Goal: Task Accomplishment & Management: Complete application form

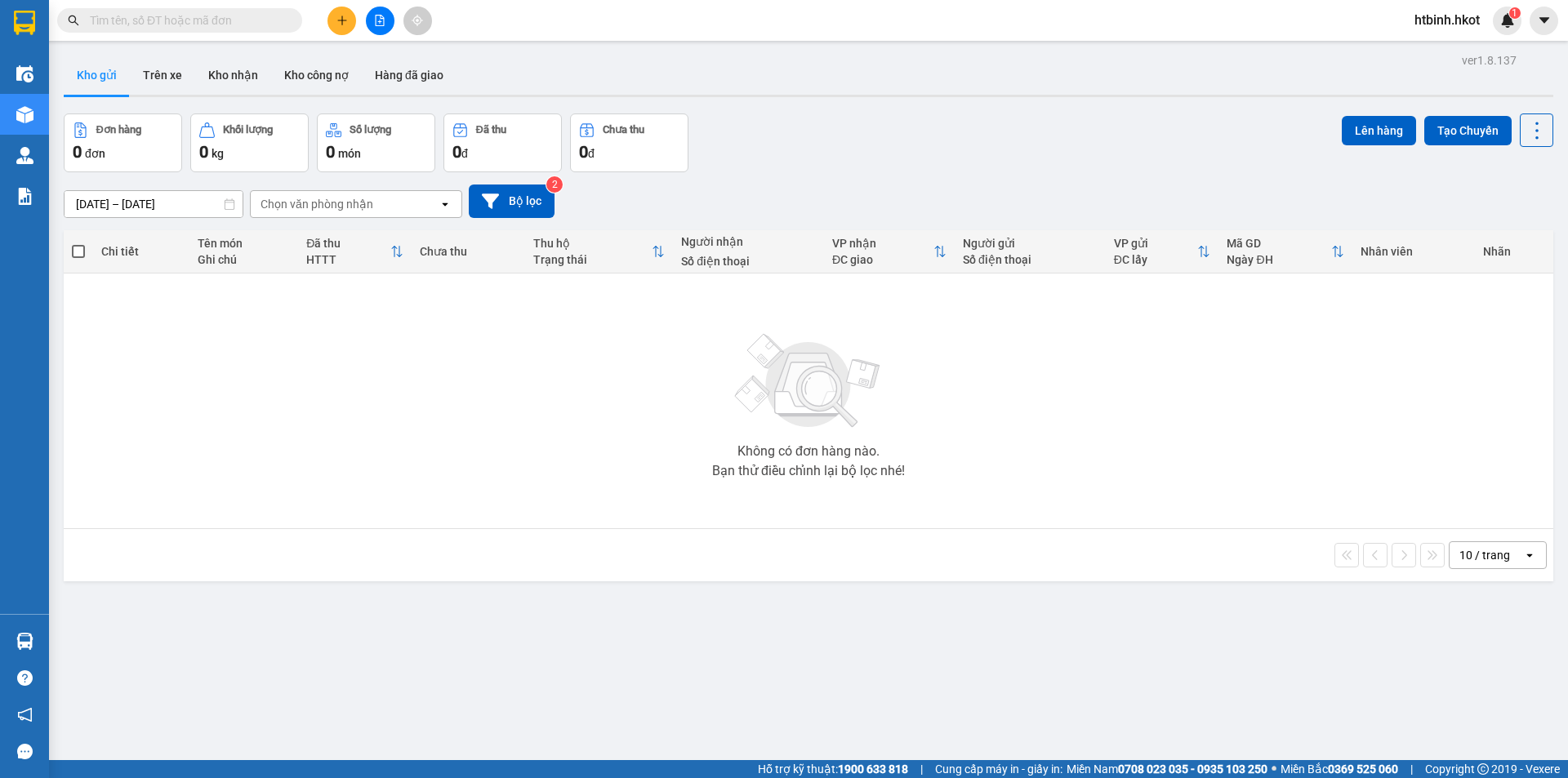
click at [337, 20] on icon "plus" at bounding box center [342, 21] width 11 height 11
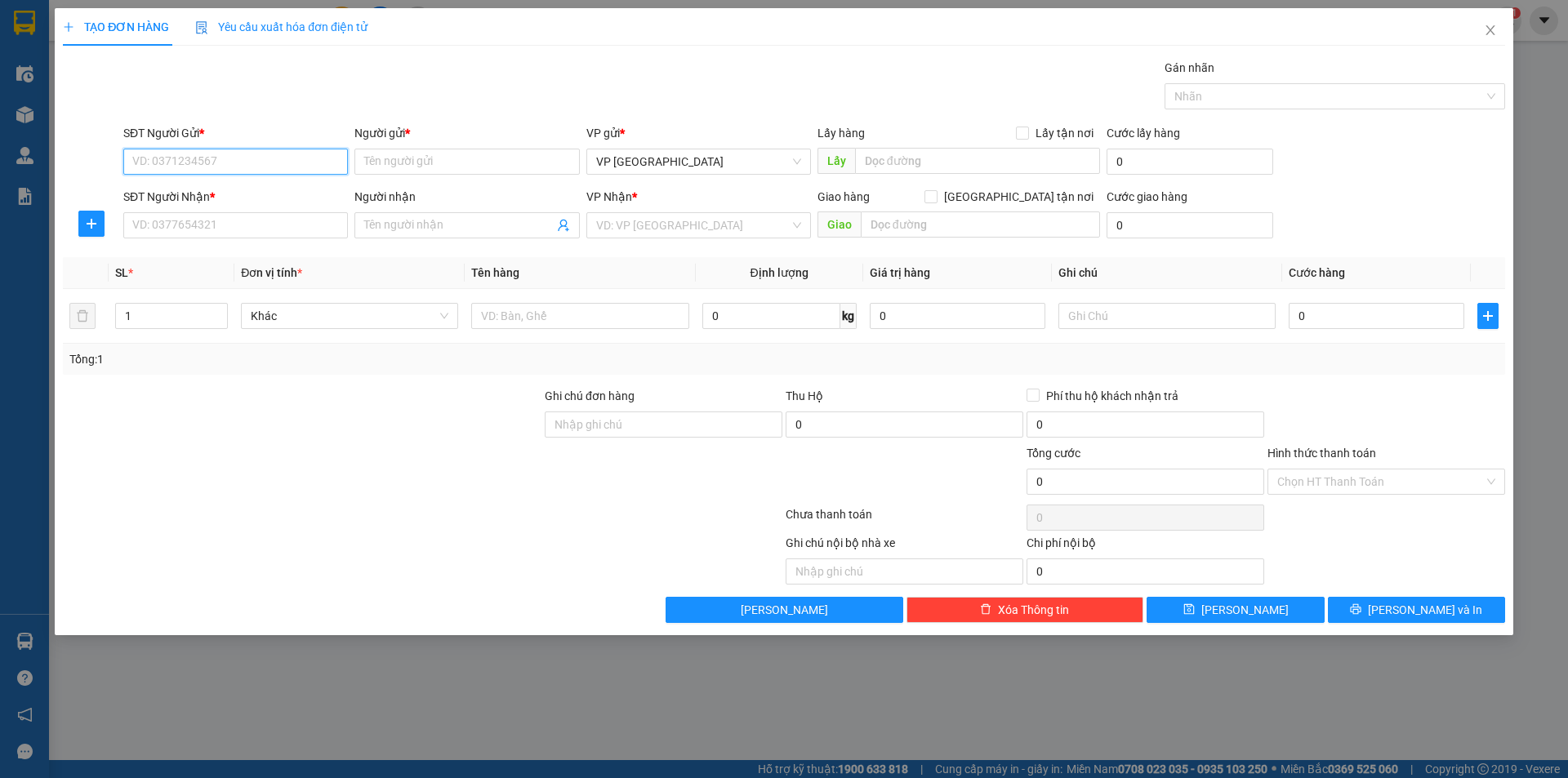
click at [254, 158] on input "SĐT Người Gửi *" at bounding box center [235, 162] width 224 height 26
click at [399, 166] on input "Người gửi *" at bounding box center [466, 162] width 224 height 26
click at [407, 162] on input "Người gửi *" at bounding box center [466, 162] width 224 height 26
click at [275, 158] on input "SĐT Người Gửi *" at bounding box center [235, 162] width 224 height 26
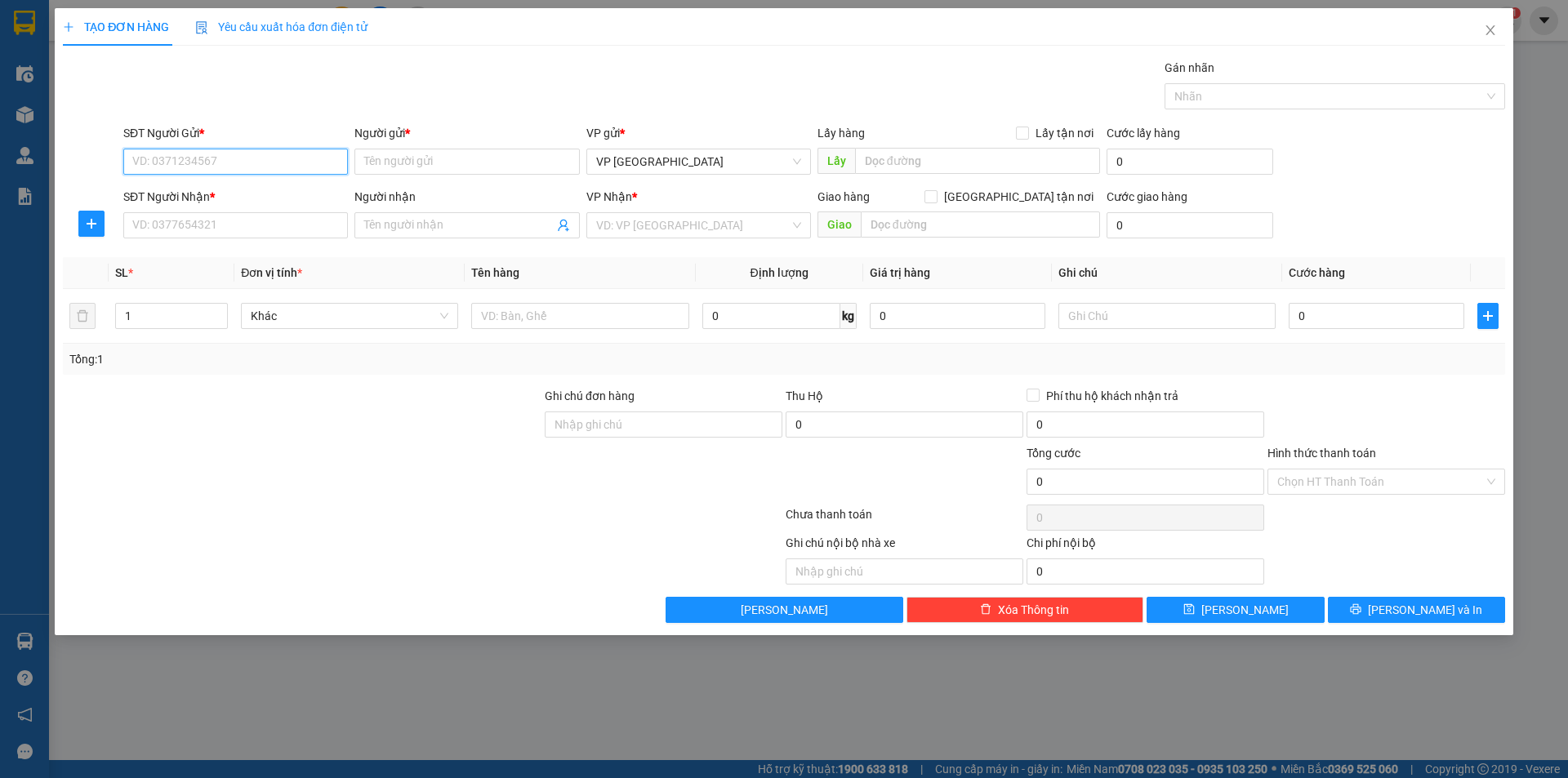
click at [238, 161] on input "SĐT Người Gửi *" at bounding box center [235, 162] width 224 height 26
paste input "0966431266"
type input "0966431266"
click at [452, 167] on input "Người gửi *" at bounding box center [466, 162] width 224 height 26
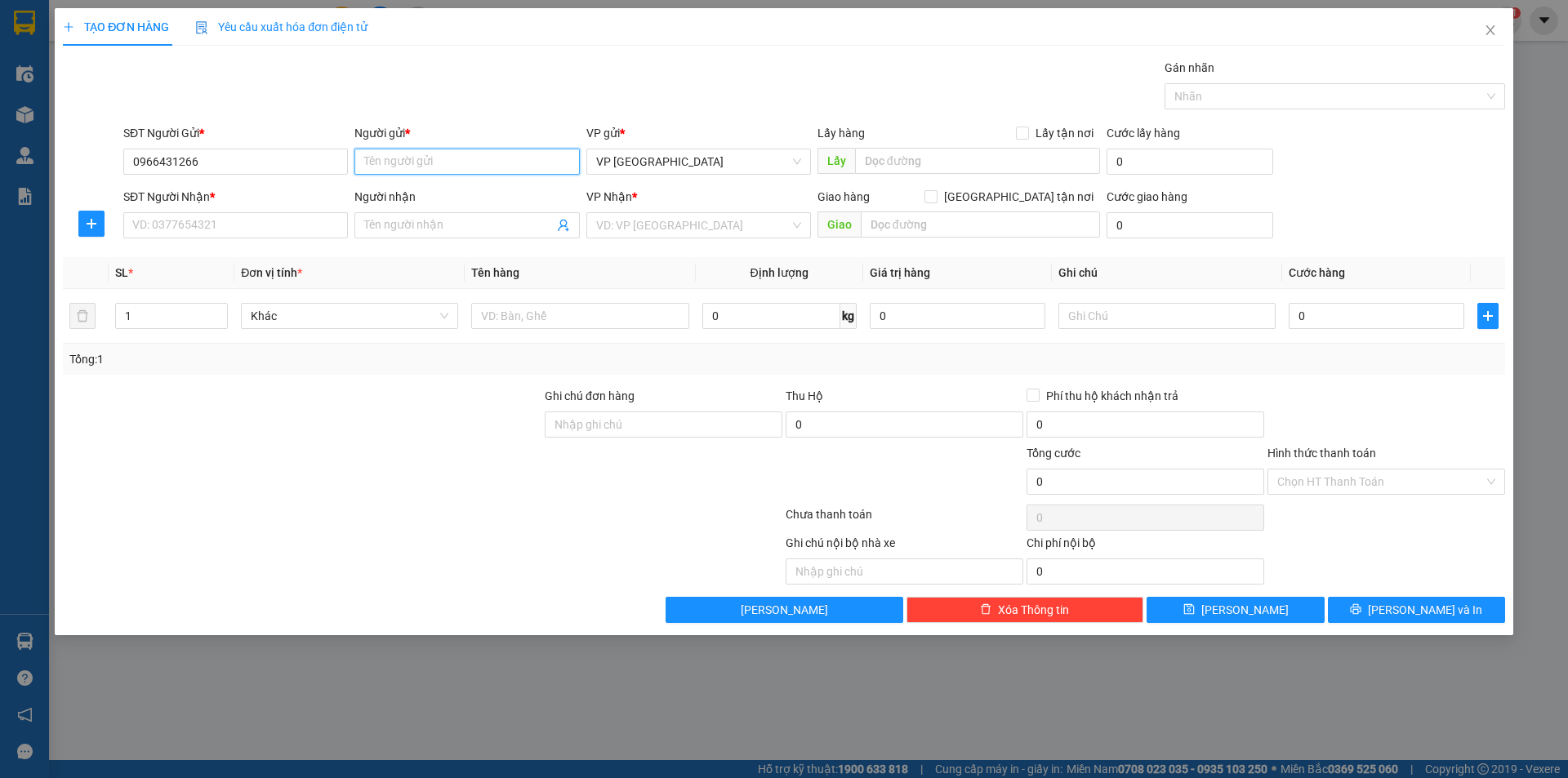
click at [459, 168] on input "Người gửi *" at bounding box center [466, 162] width 224 height 26
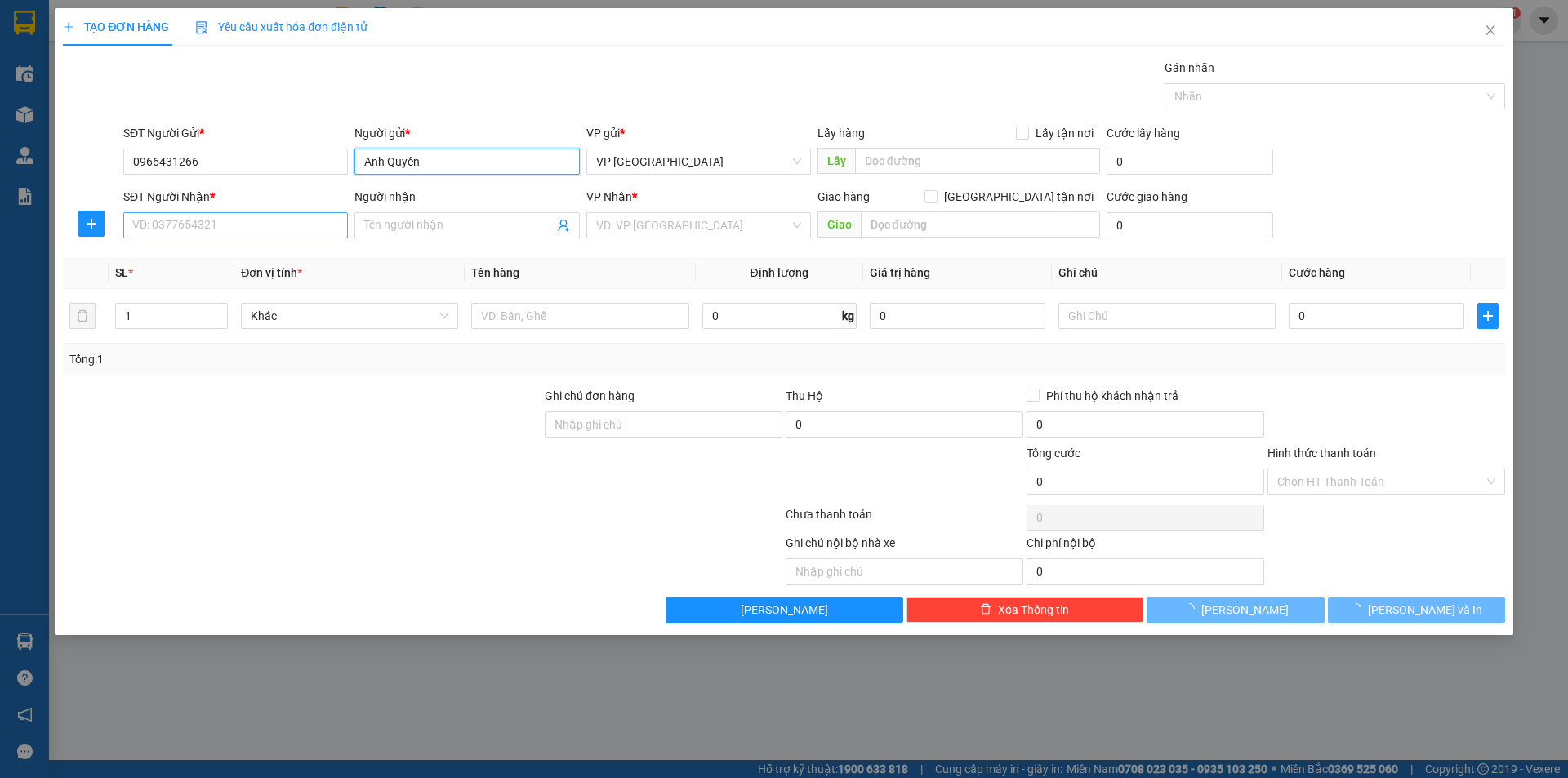
type input "Anh Quyền"
click at [224, 237] on input "SĐT Người Nhận *" at bounding box center [235, 225] width 224 height 26
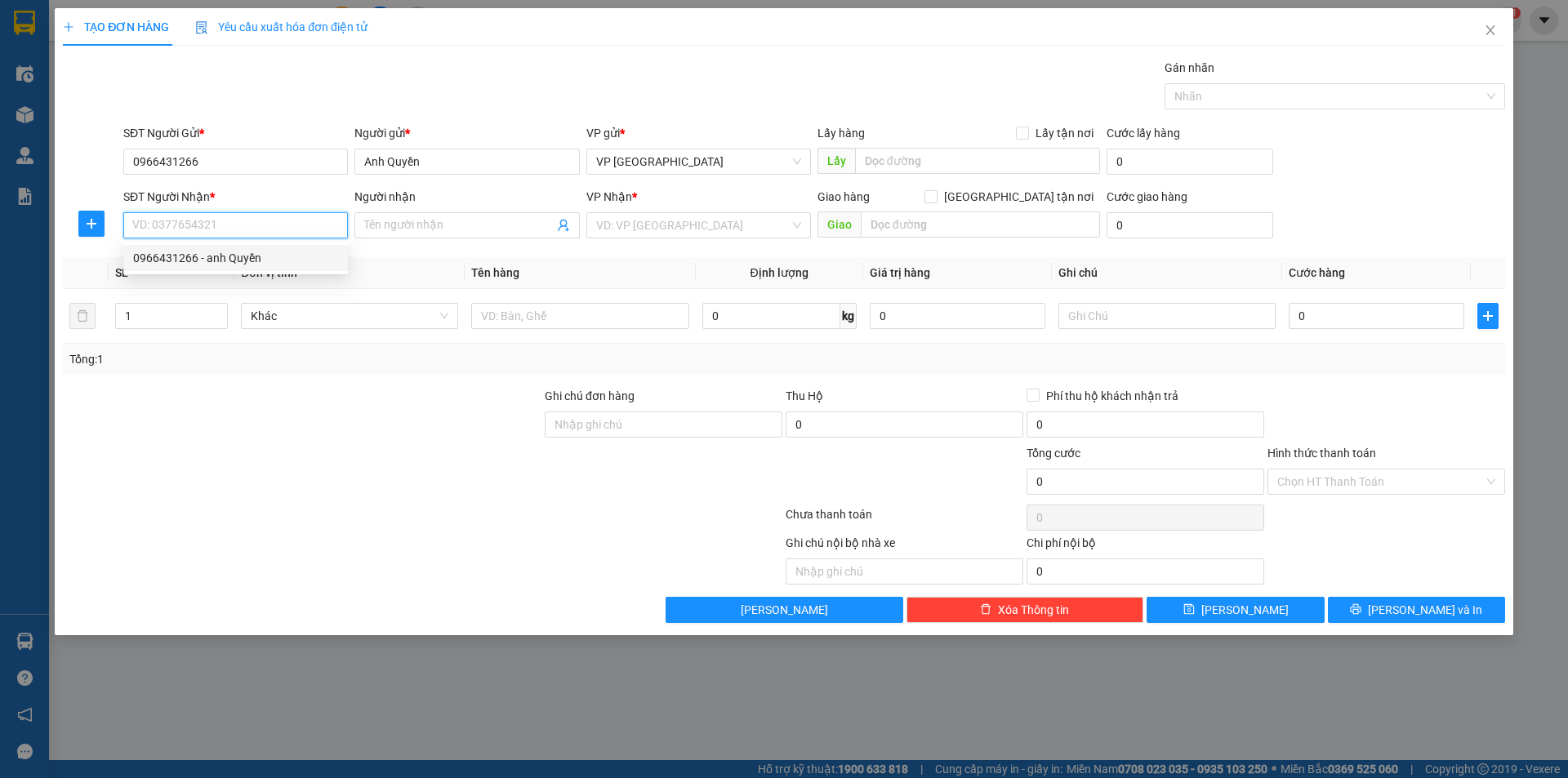
click at [250, 224] on input "SĐT Người Nhận *" at bounding box center [235, 225] width 224 height 26
paste input "0965714879"
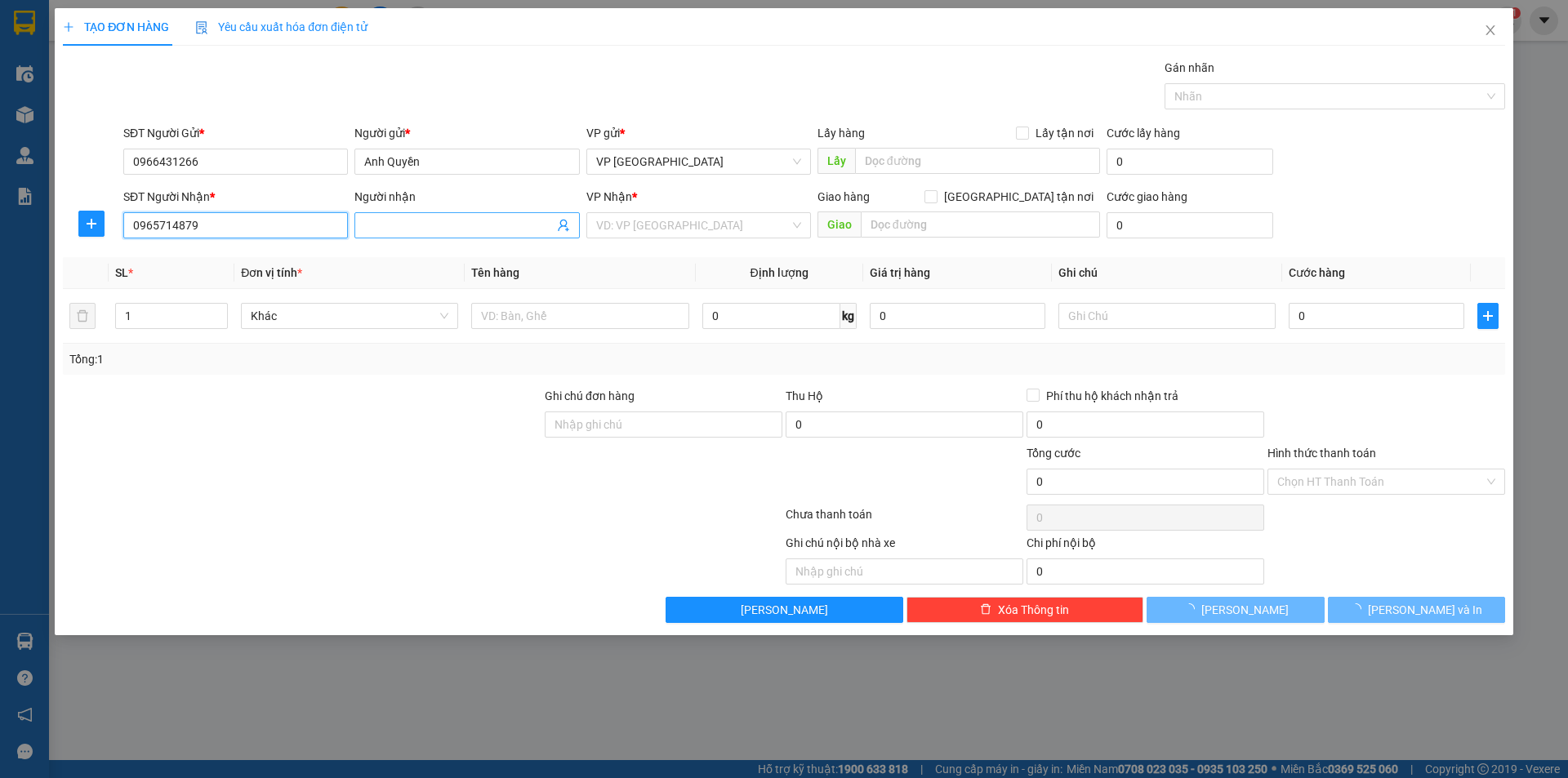
type input "0965714879"
click at [411, 219] on input "Người nhận" at bounding box center [459, 225] width 189 height 18
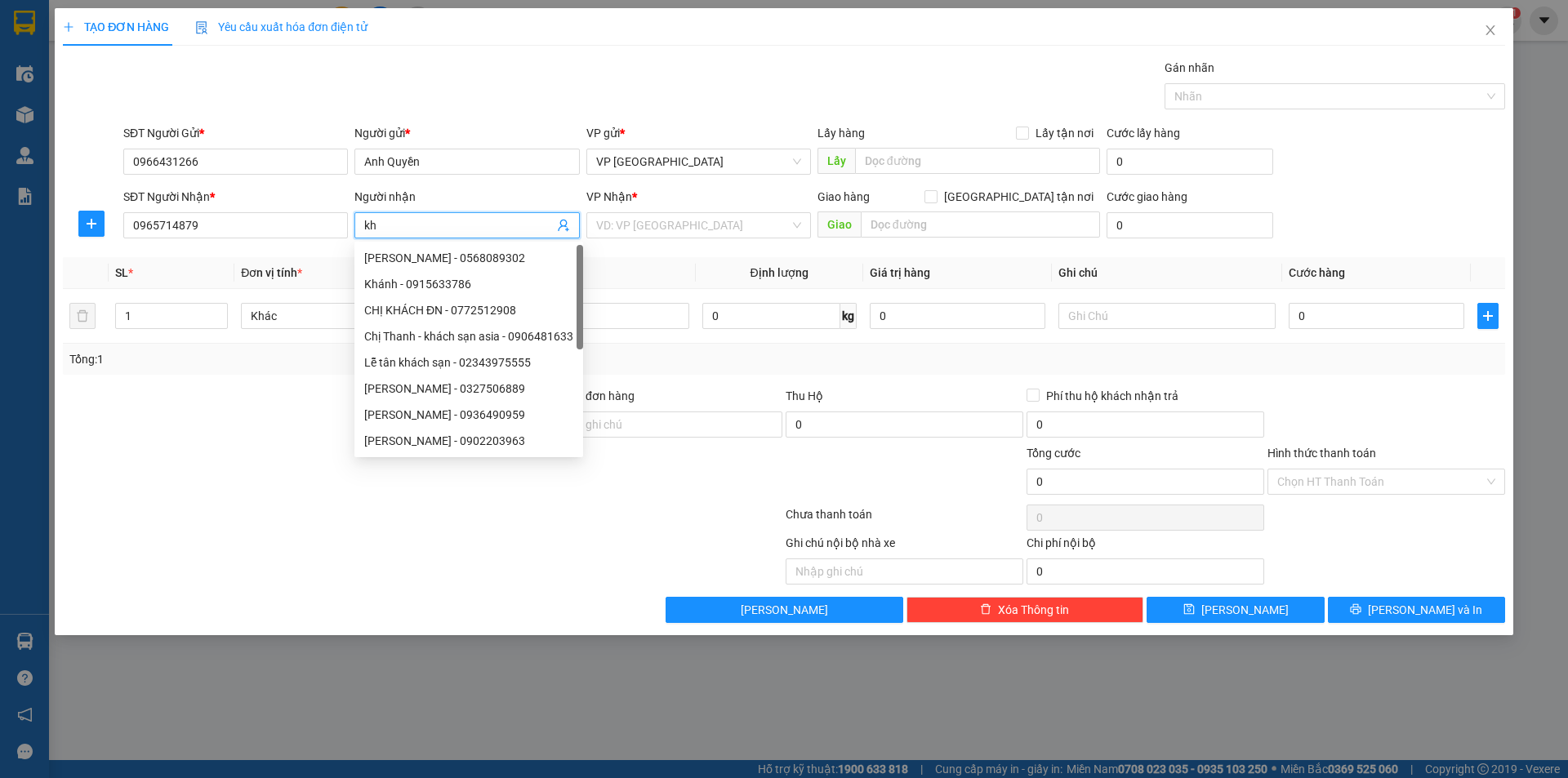
type input "k"
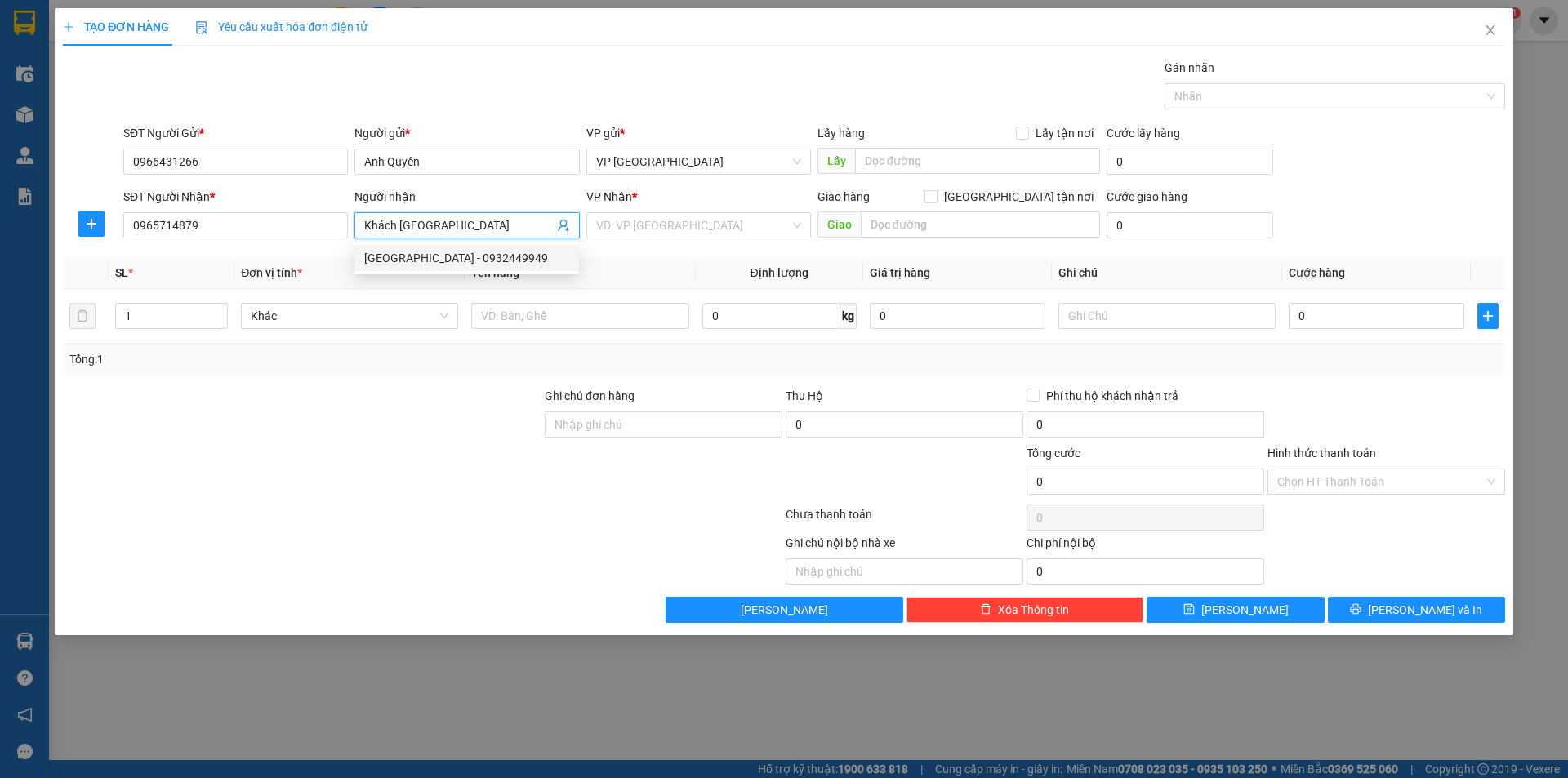
type input "Khách [GEOGRAPHIC_DATA]"
click at [477, 443] on div at bounding box center [303, 415] width 482 height 57
click at [737, 224] on input "search" at bounding box center [692, 225] width 193 height 24
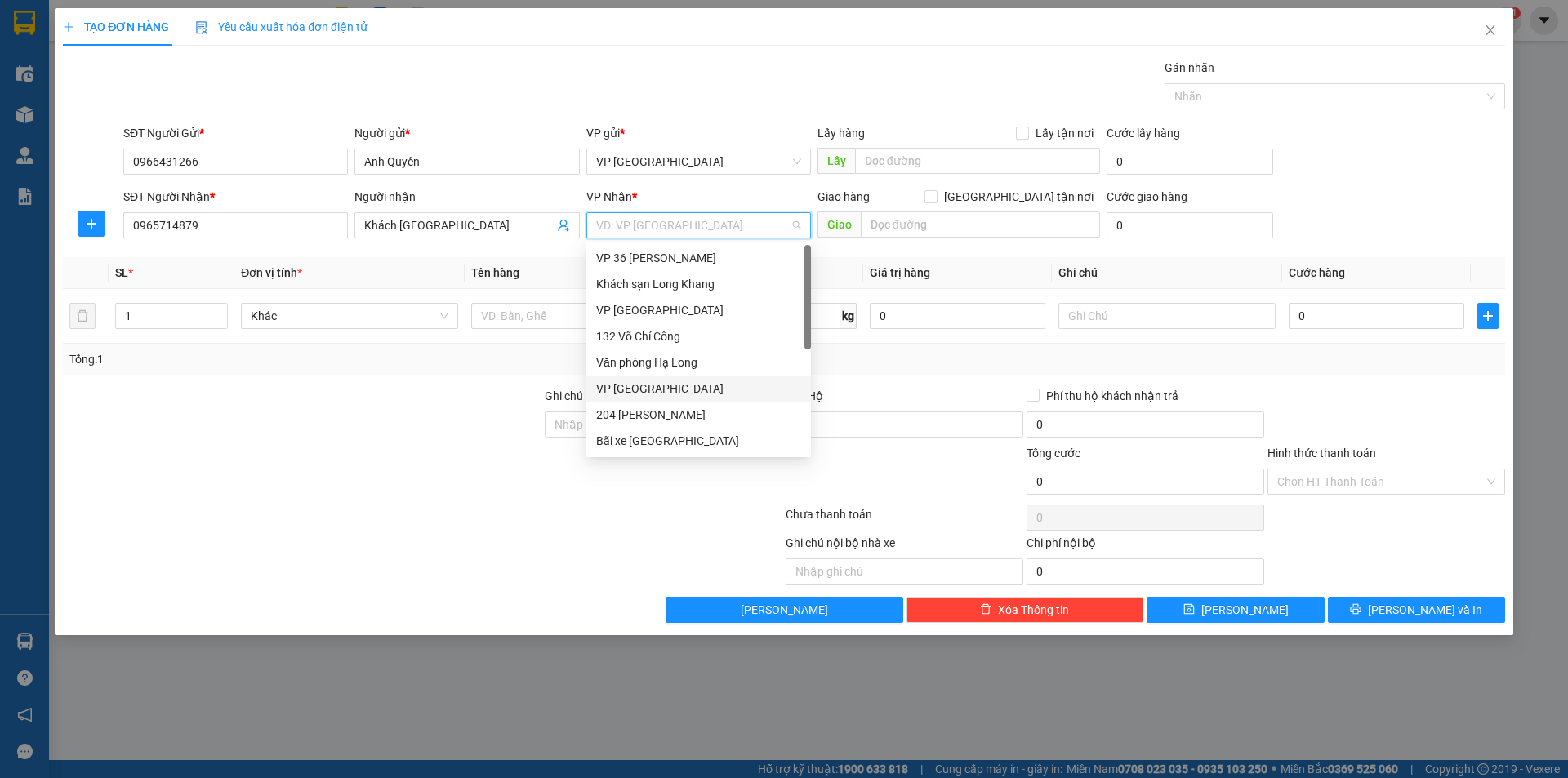
click at [666, 387] on div "VP [GEOGRAPHIC_DATA]" at bounding box center [698, 389] width 205 height 18
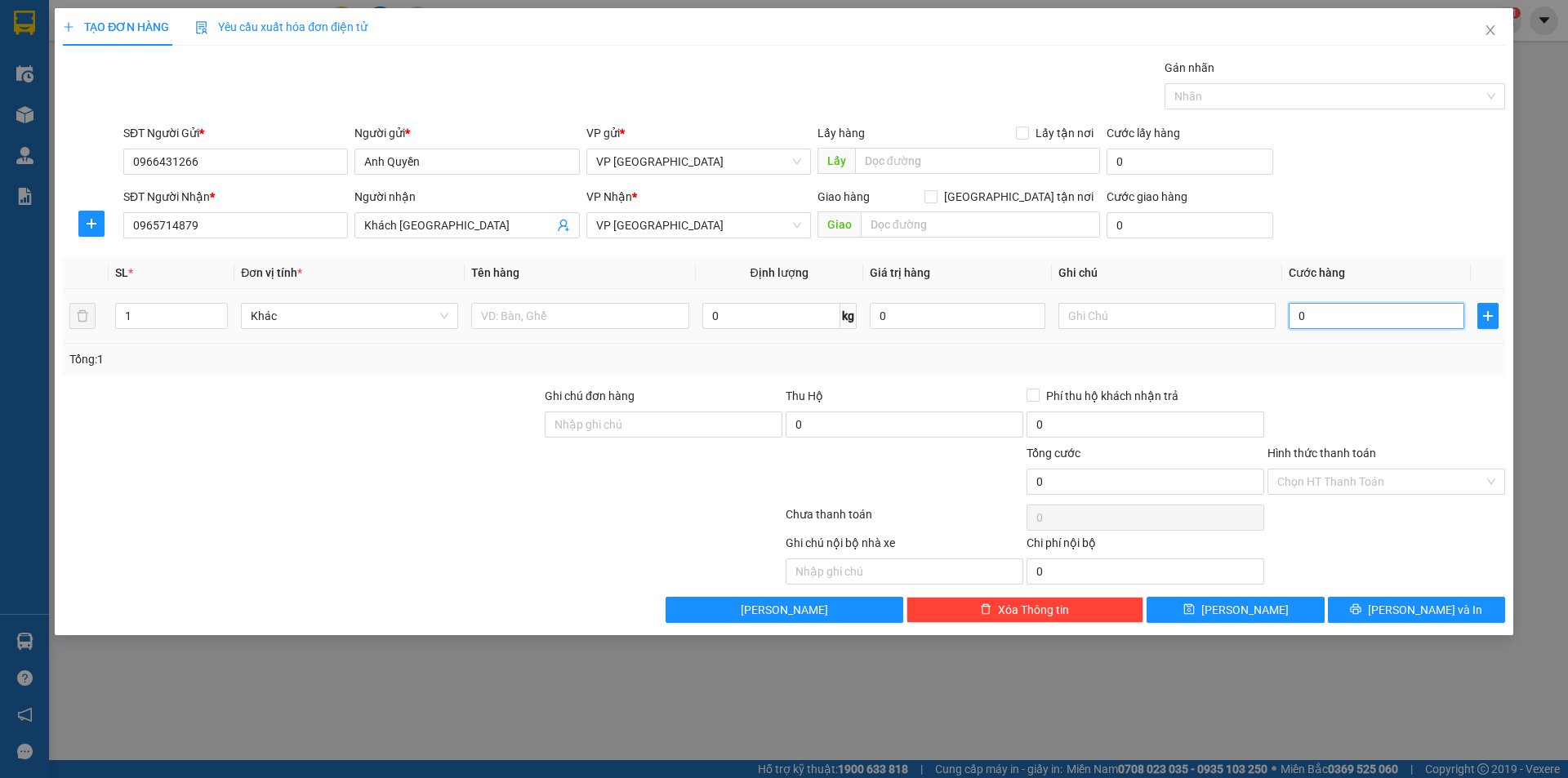
type input "5"
type input "50"
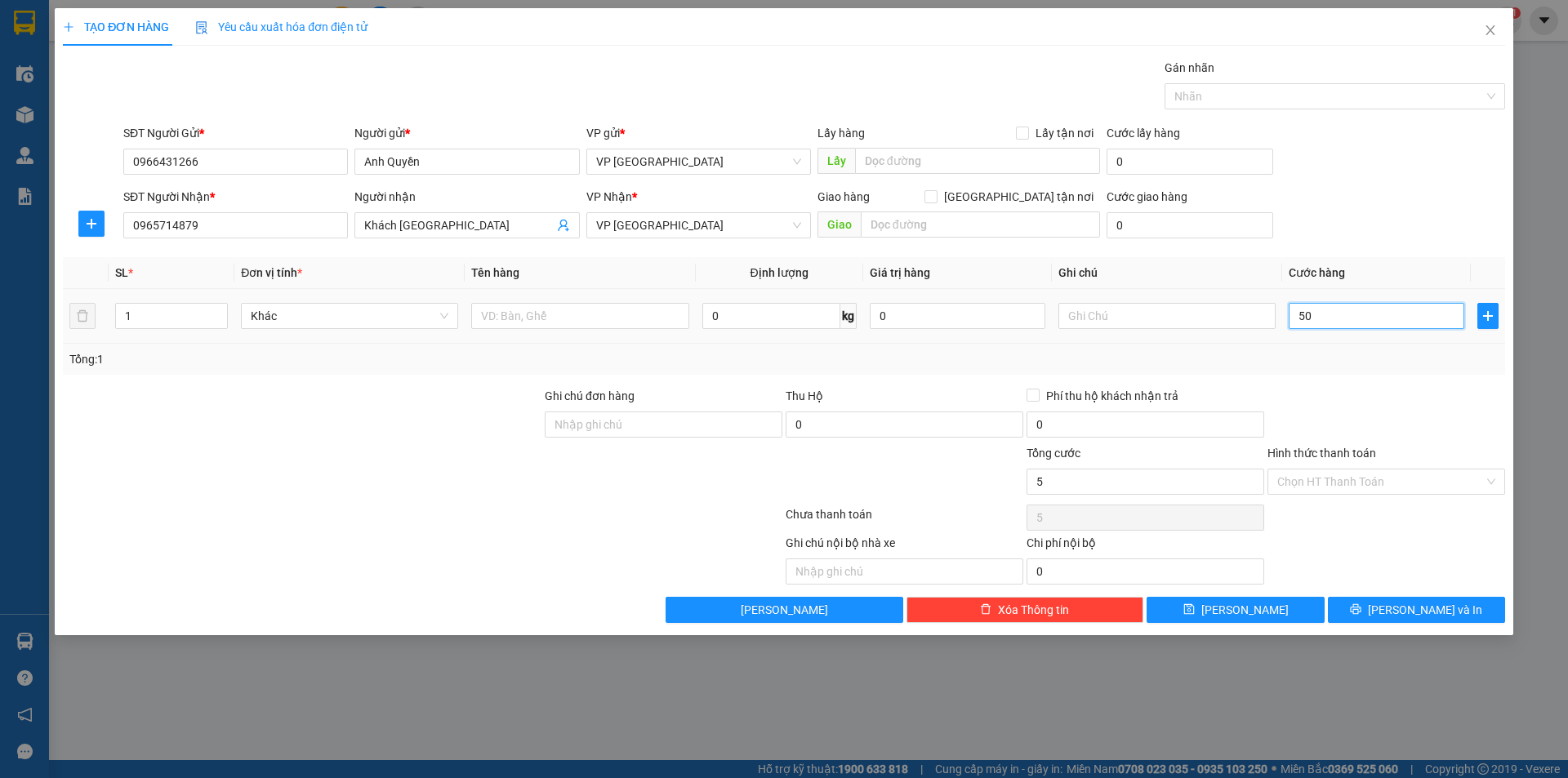
type input "50"
type input "500"
type input "5.000"
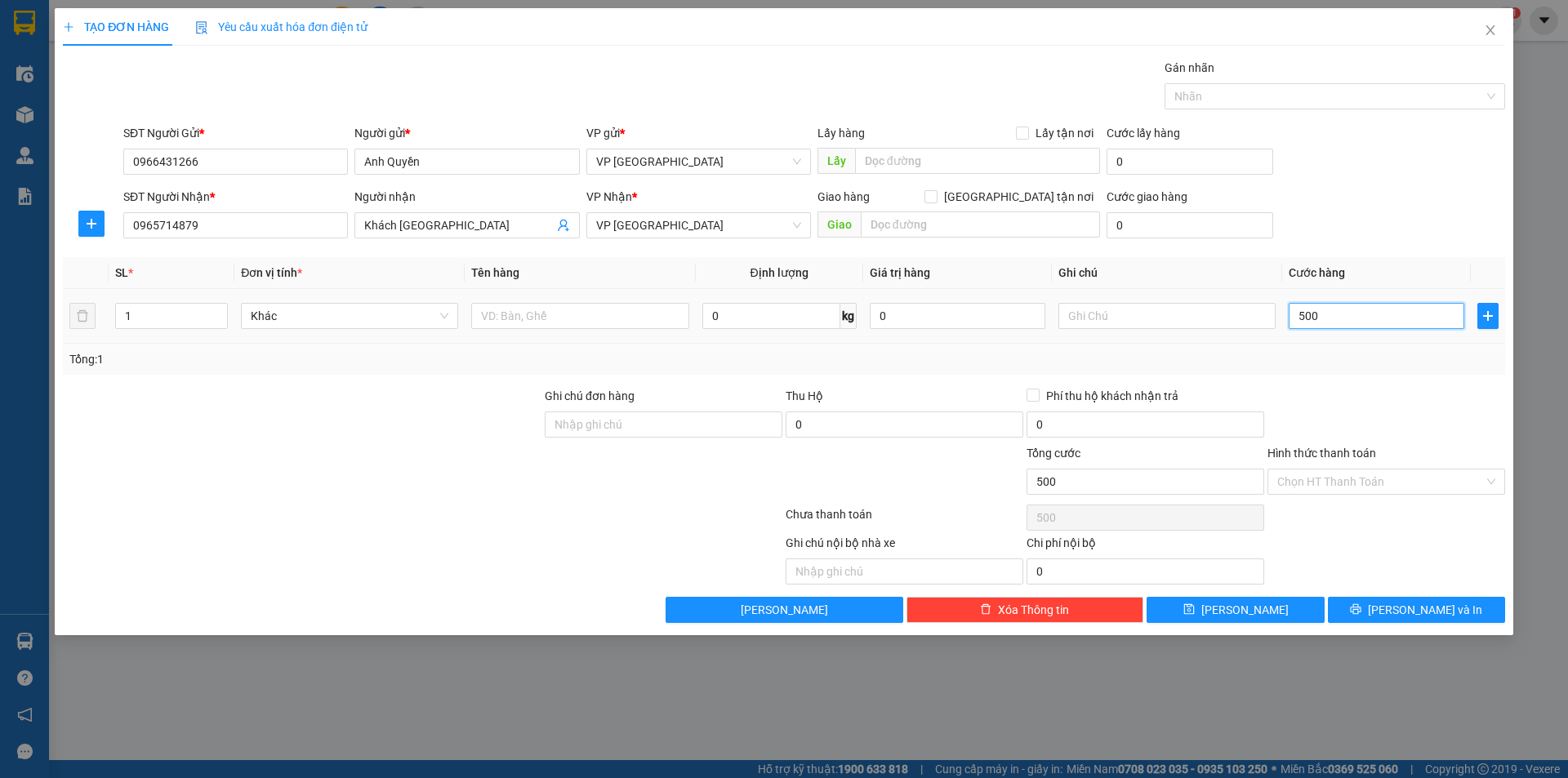
type input "5.000"
type input "50.000"
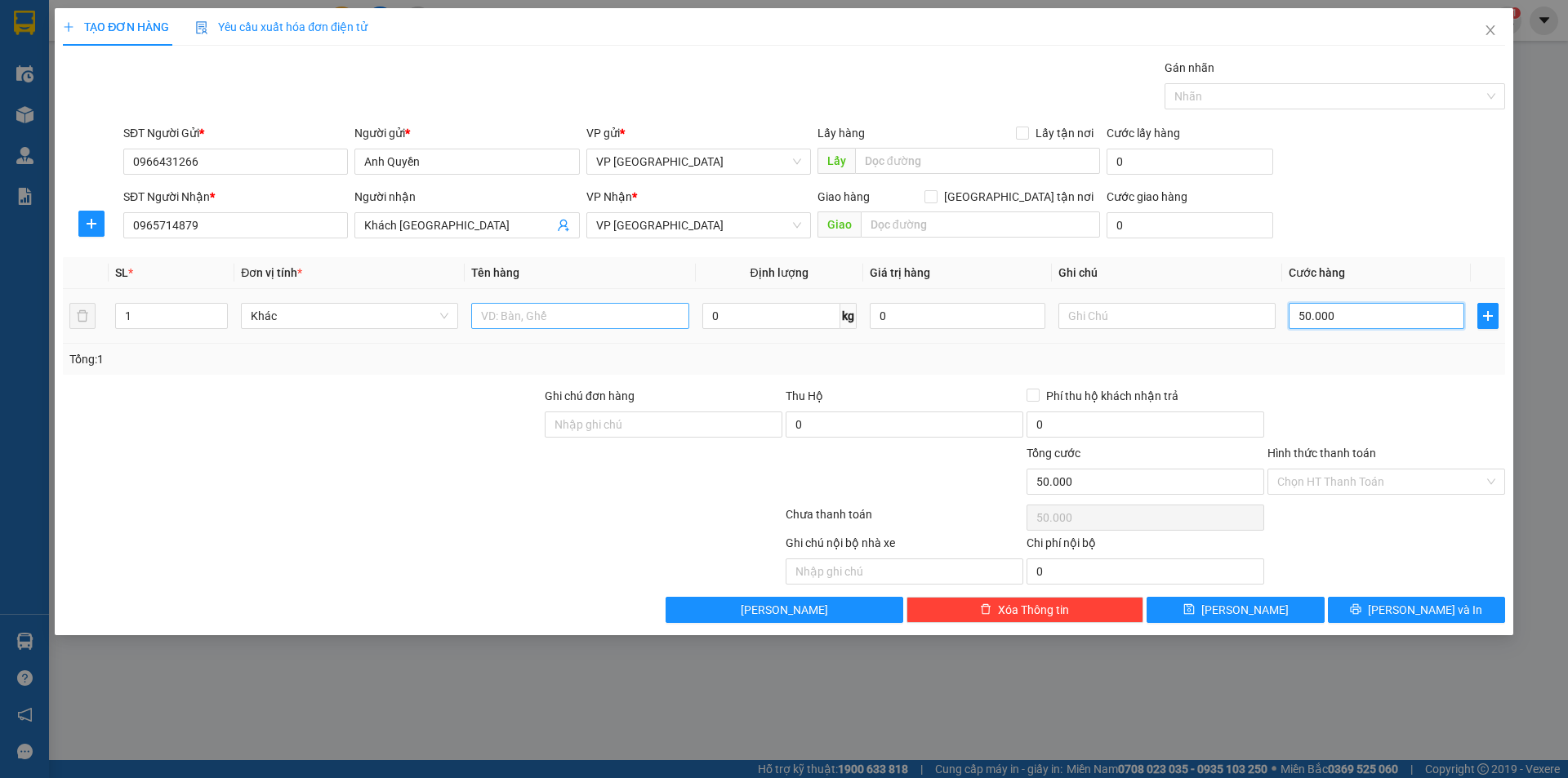
type input "50.000"
click at [570, 318] on input "text" at bounding box center [579, 316] width 218 height 26
type input "Hồ sơ tài liệu"
click at [1329, 485] on input "Hình thức thanh toán" at bounding box center [1379, 482] width 206 height 24
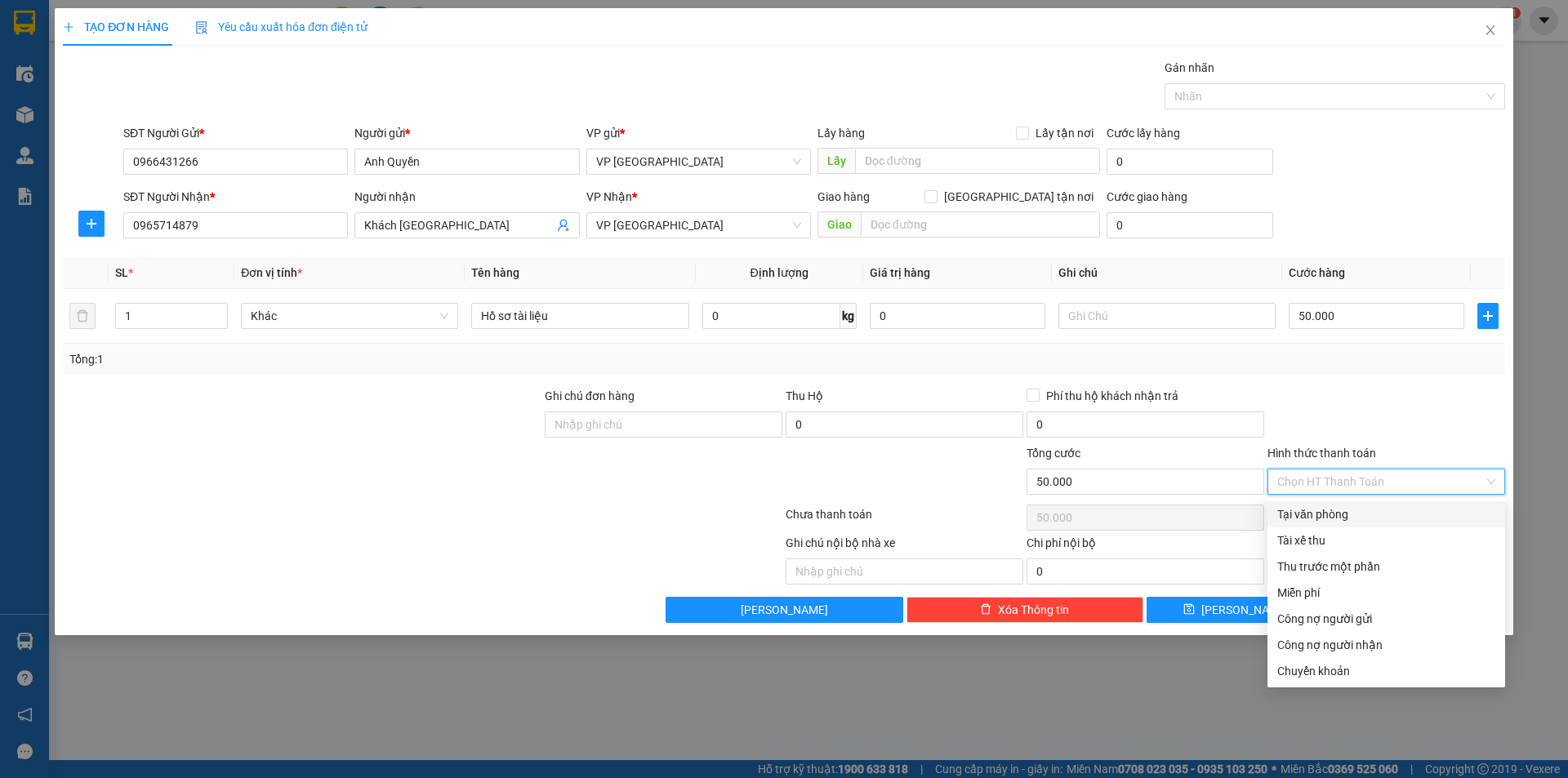
click at [1322, 510] on div "Tại văn phòng" at bounding box center [1385, 514] width 218 height 18
type input "0"
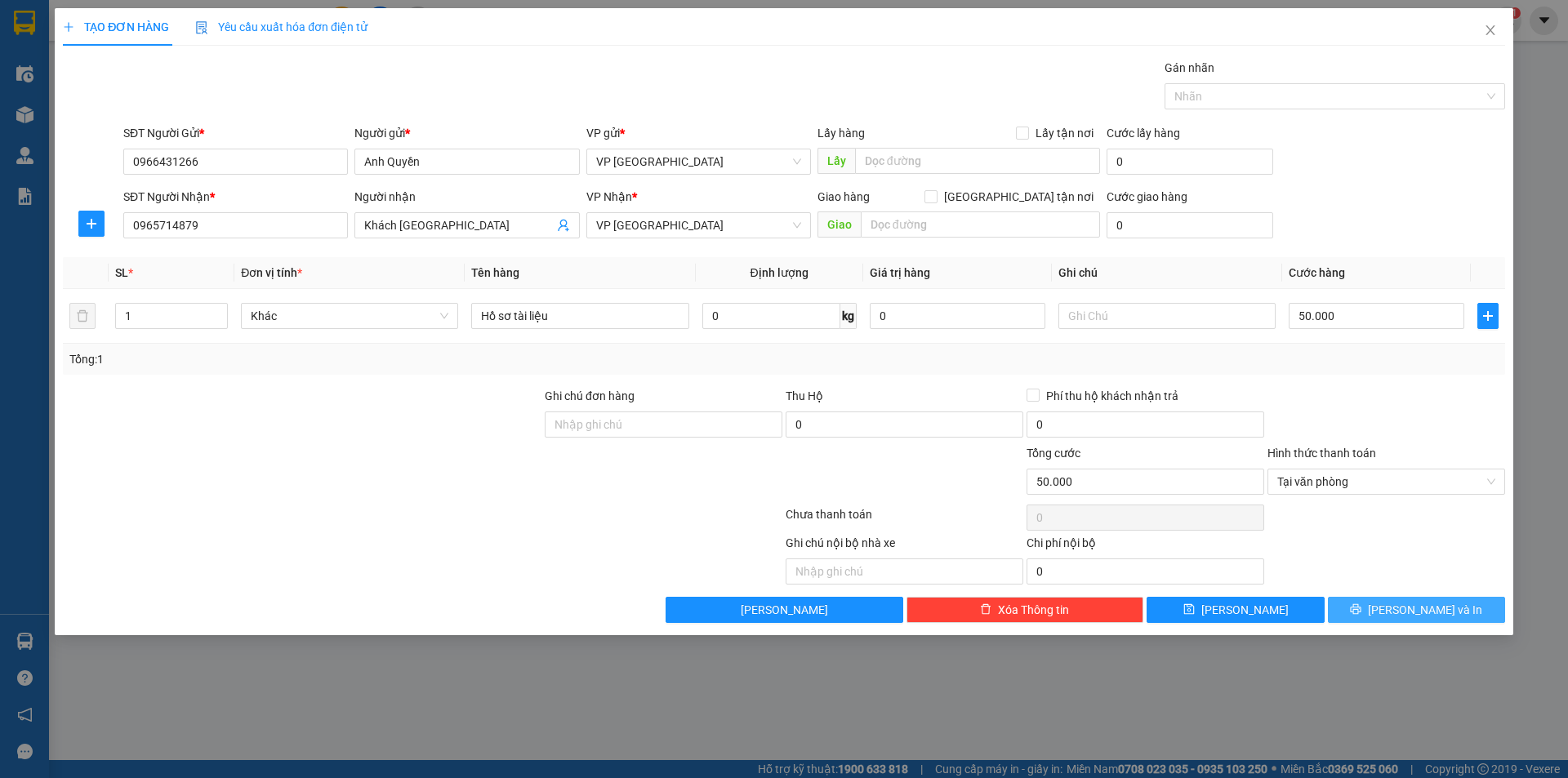
click at [1365, 604] on button "[PERSON_NAME] và In" at bounding box center [1417, 610] width 177 height 26
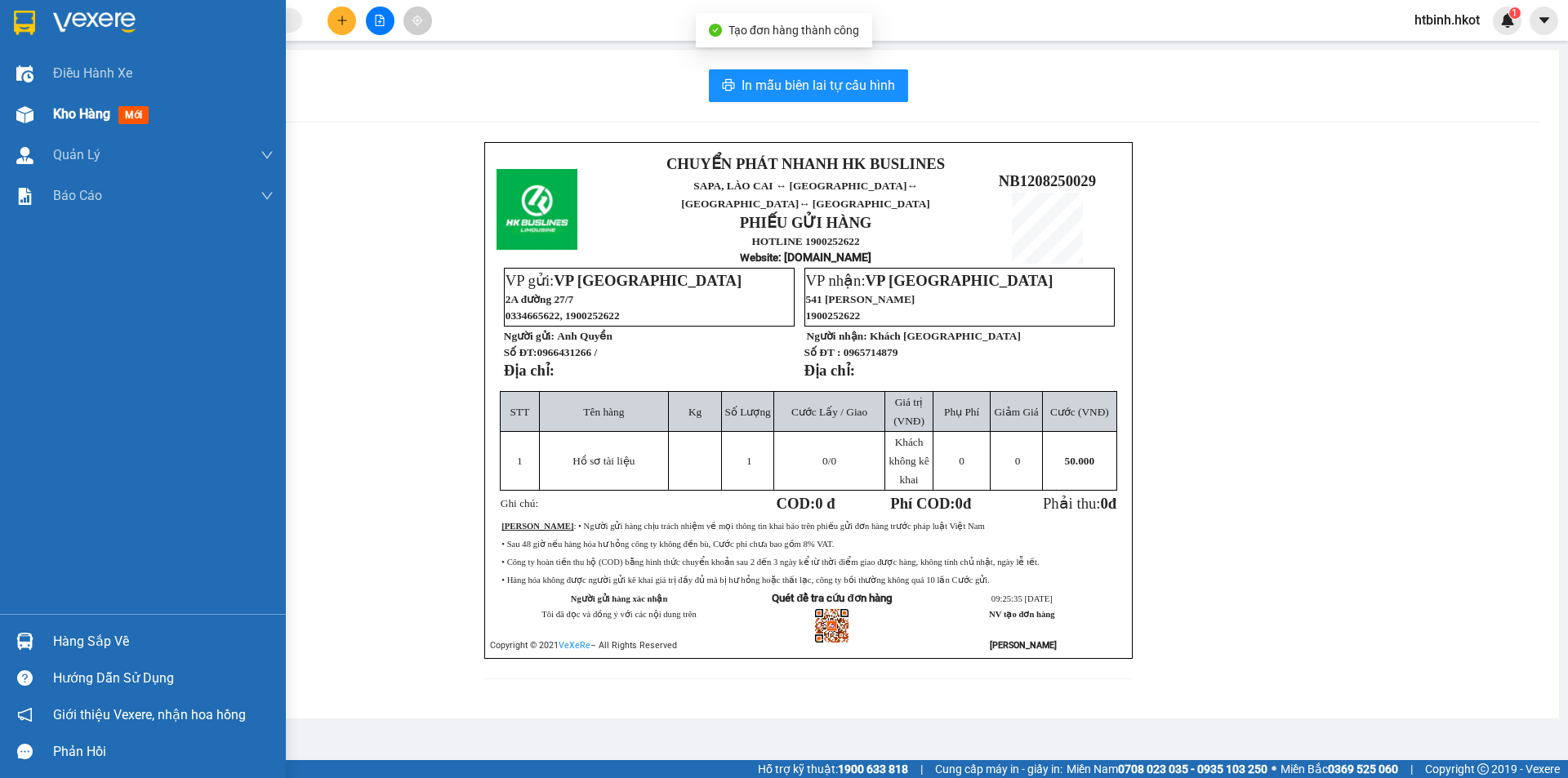
click at [72, 119] on span "Kho hàng" at bounding box center [81, 114] width 57 height 16
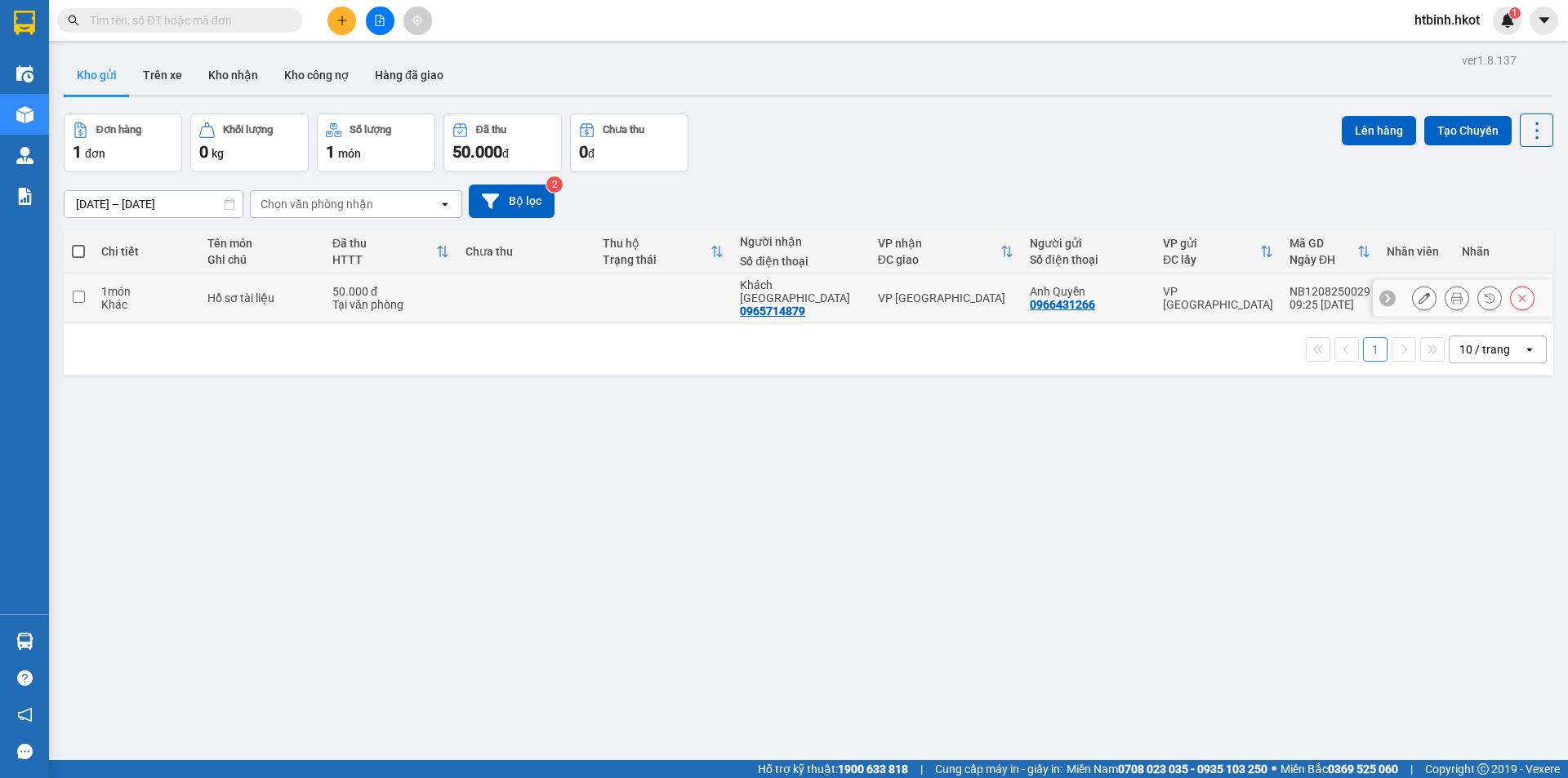
click at [405, 298] on div "Tại văn phòng" at bounding box center [390, 304] width 117 height 13
checkbox input "true"
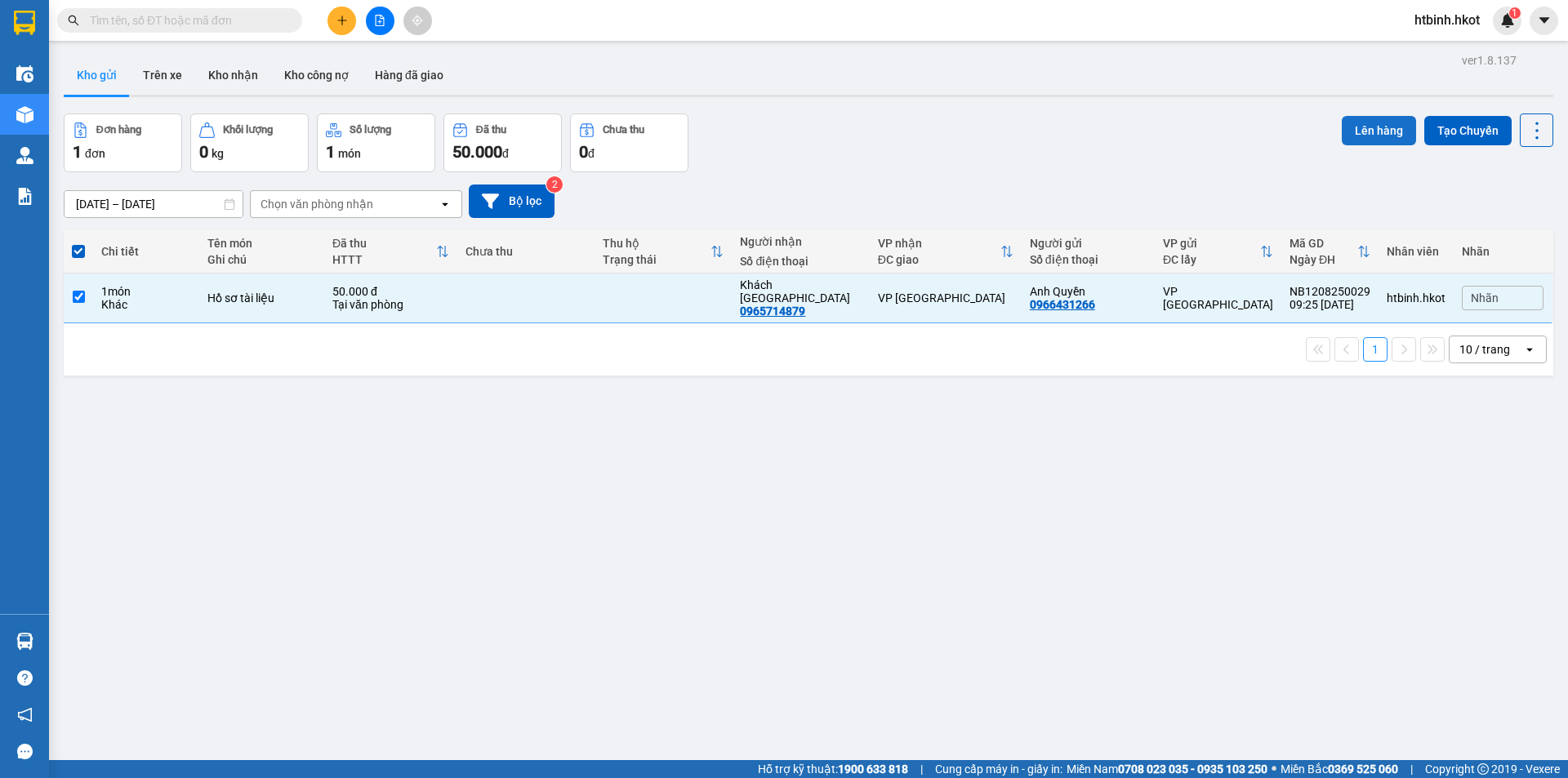
click at [1371, 136] on button "Lên hàng" at bounding box center [1378, 130] width 75 height 29
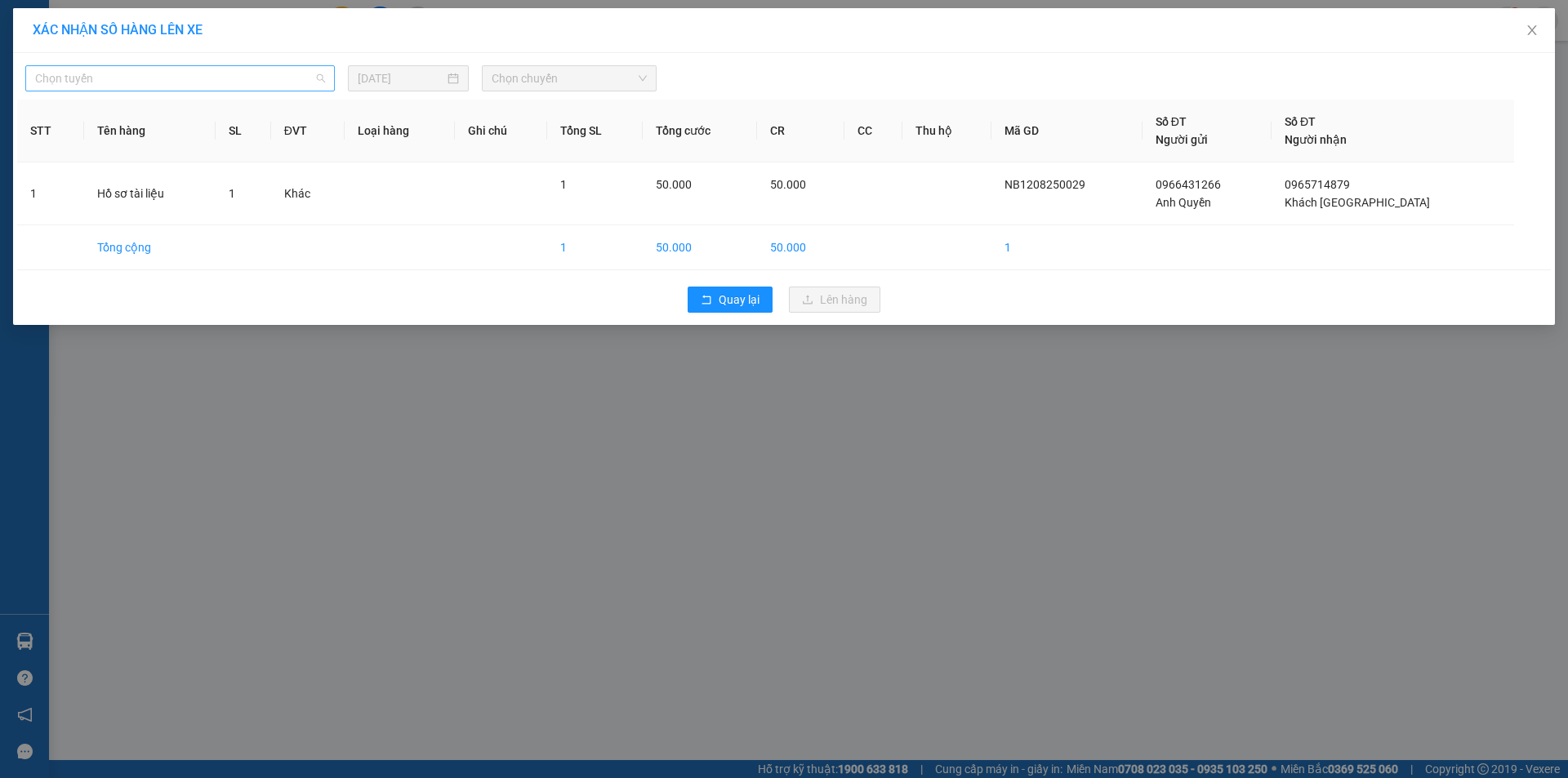
click at [210, 75] on span "Chọn tuyến" at bounding box center [180, 78] width 290 height 24
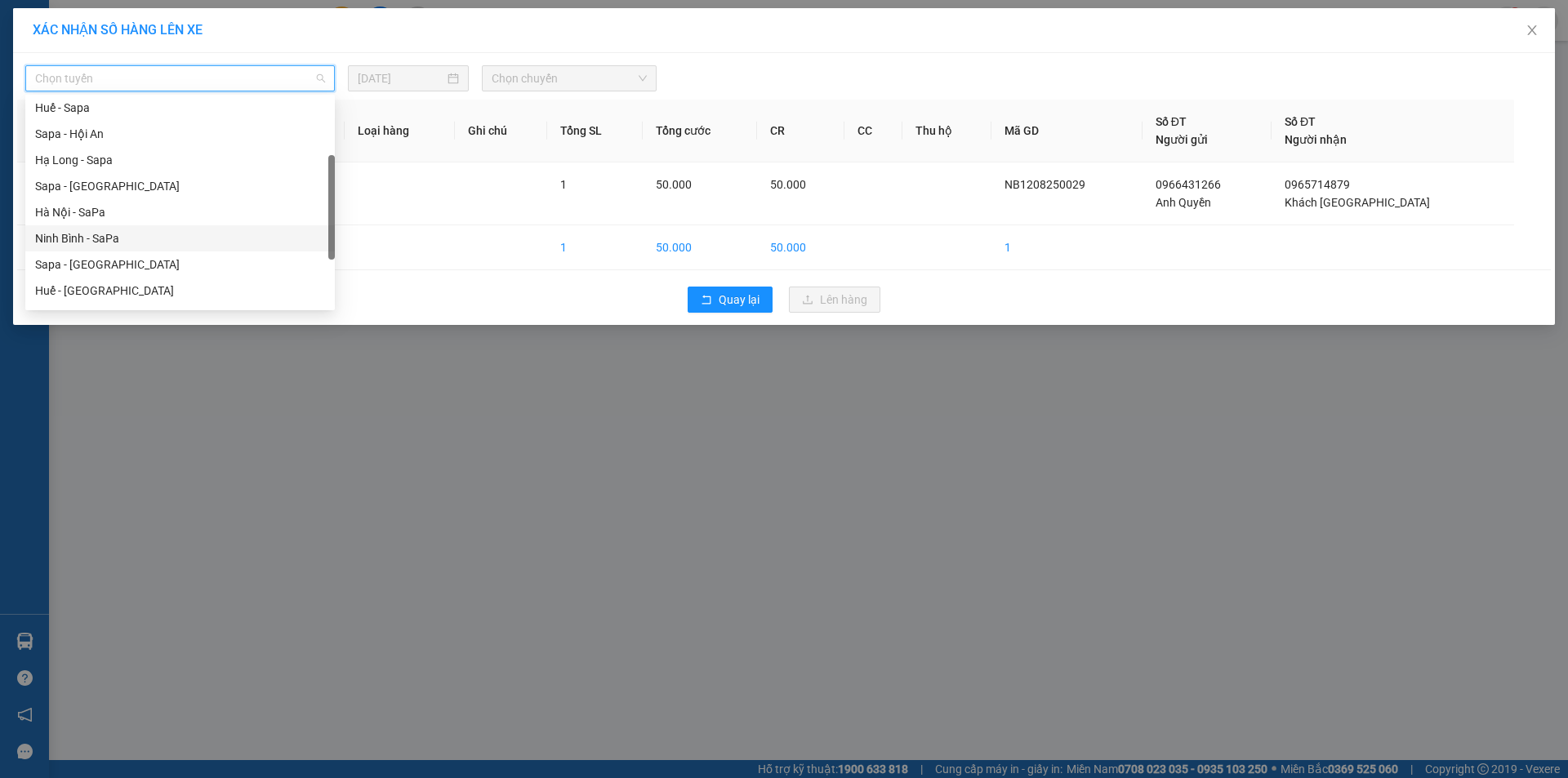
scroll to position [150, 0]
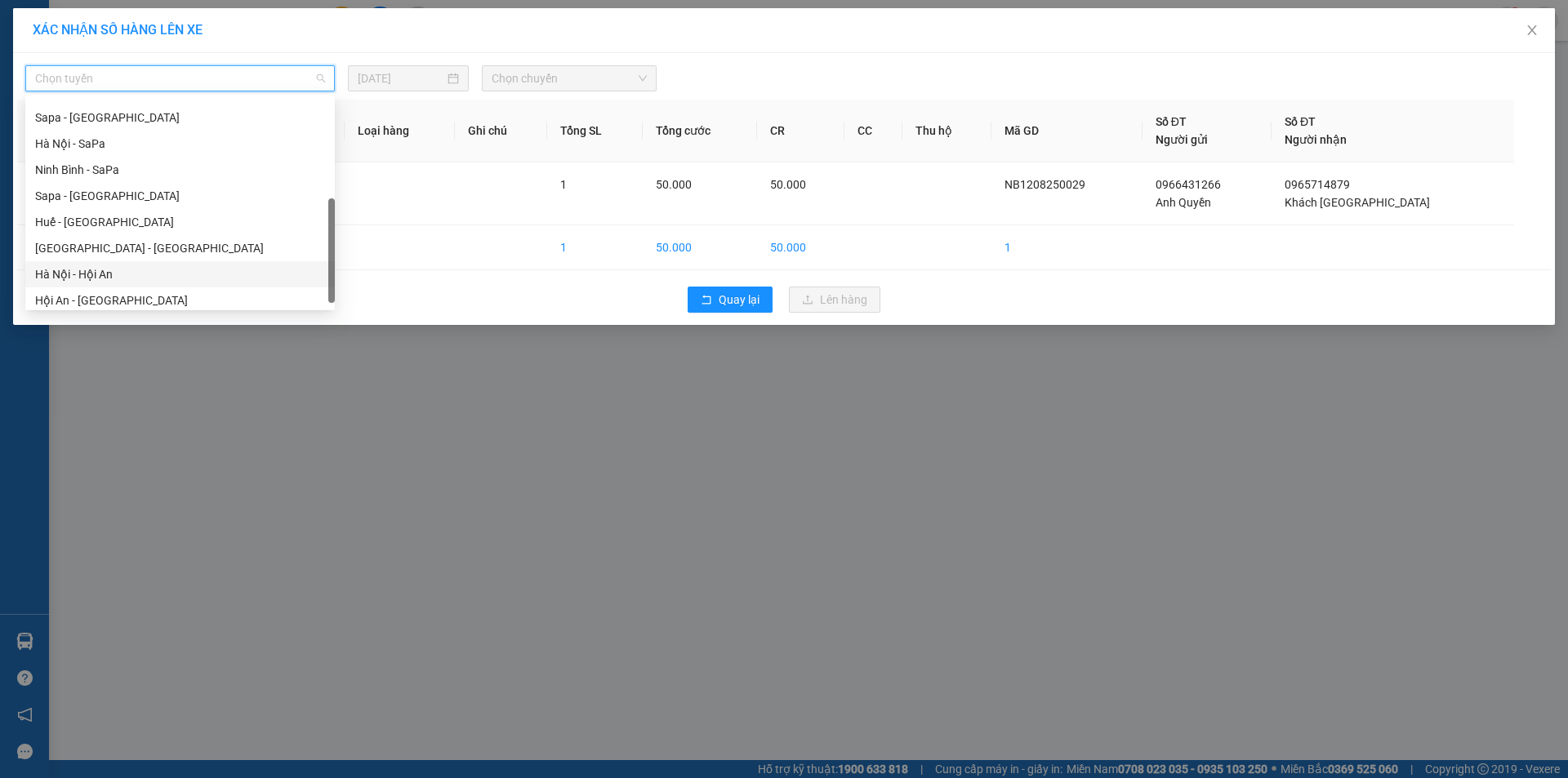
click at [124, 271] on div "Hà Nội - Hội An" at bounding box center [180, 274] width 290 height 18
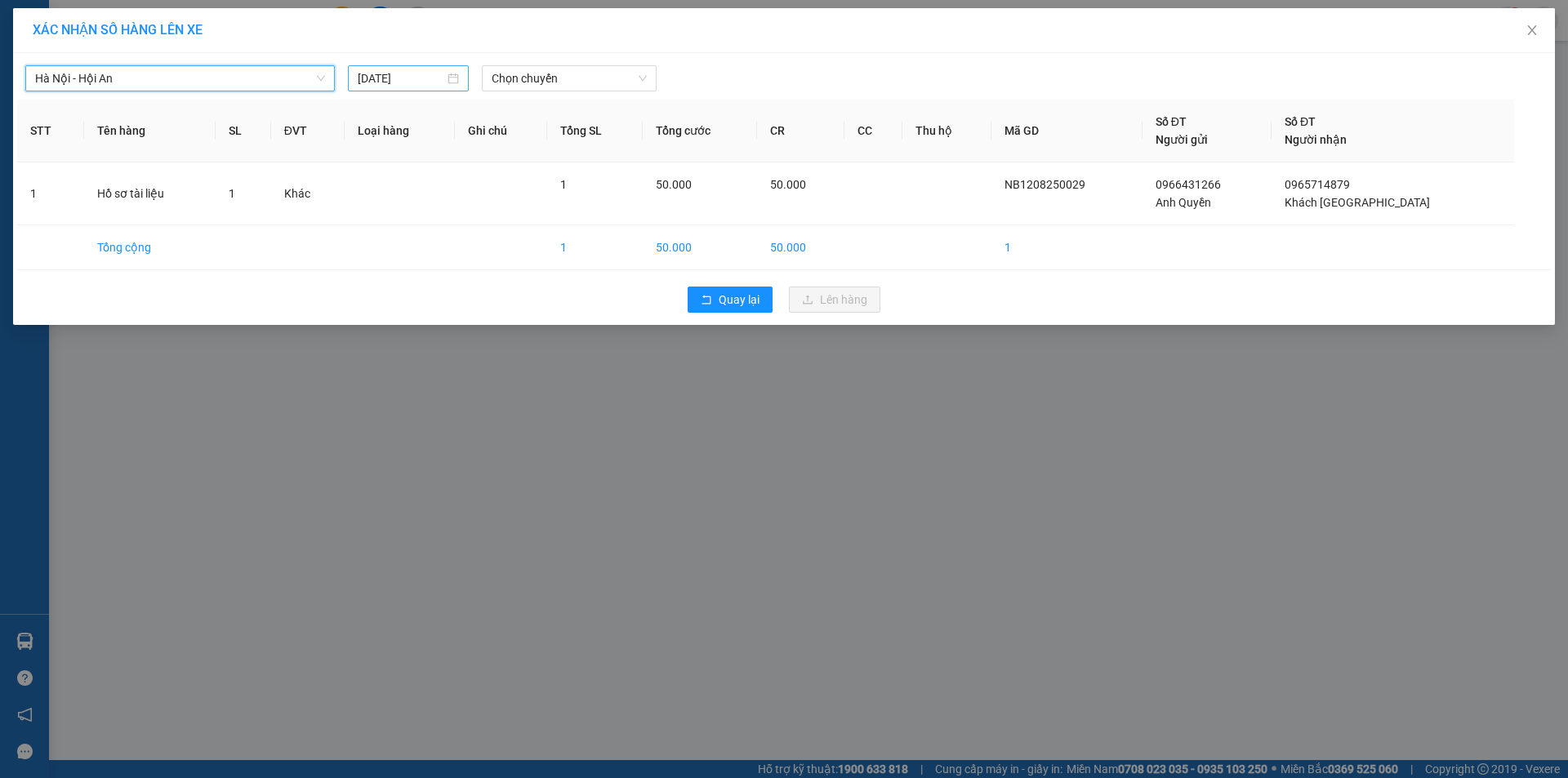
click at [416, 75] on input "[DATE]" at bounding box center [401, 78] width 87 height 18
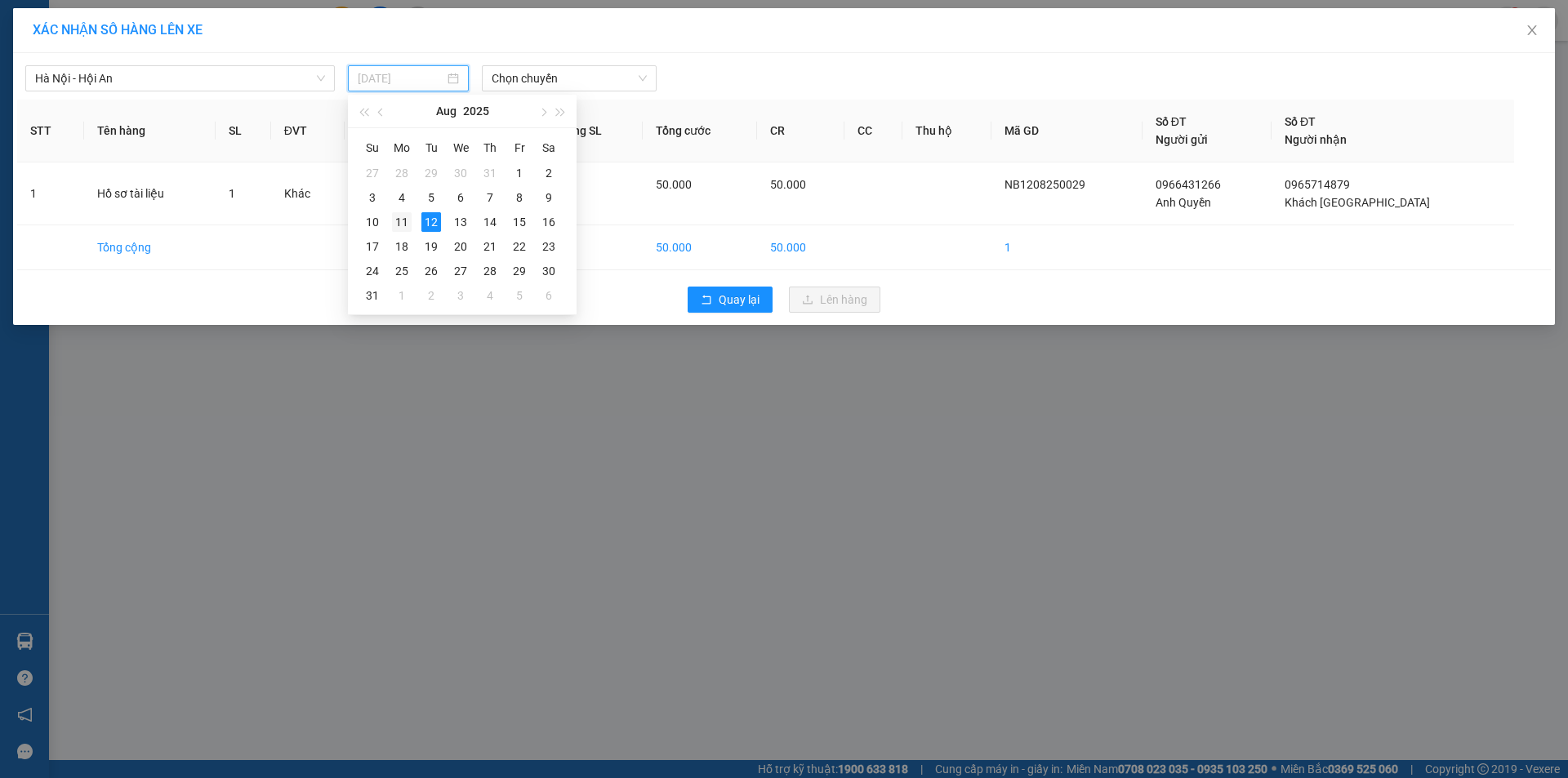
drag, startPoint x: 408, startPoint y: 220, endPoint x: 429, endPoint y: 206, distance: 25.2
click at [407, 220] on div "11" at bounding box center [402, 221] width 20 height 20
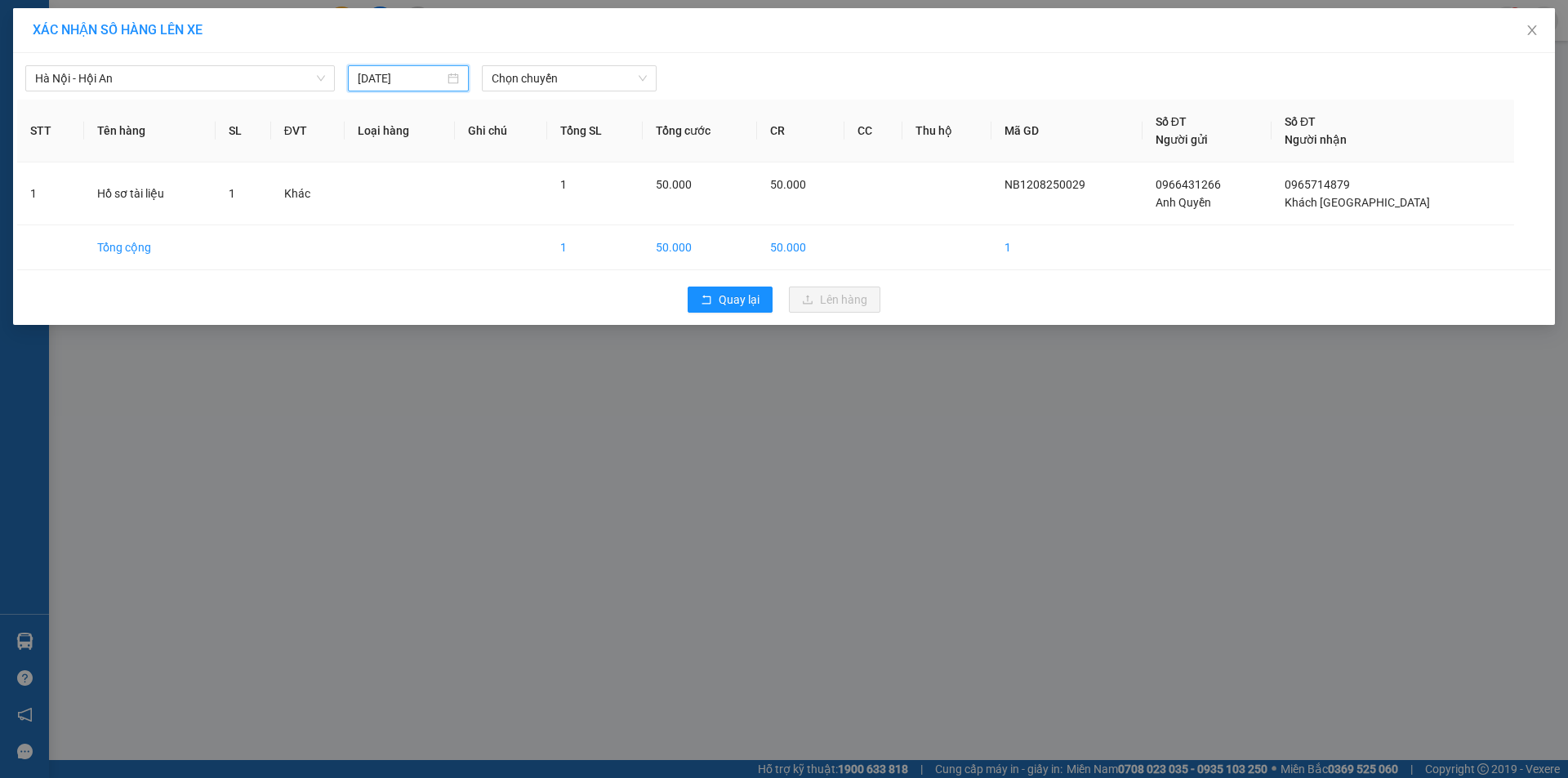
type input "[DATE]"
click at [542, 84] on span "Chọn chuyến" at bounding box center [569, 78] width 155 height 24
click at [572, 75] on span "Chọn chuyến" at bounding box center [569, 78] width 155 height 24
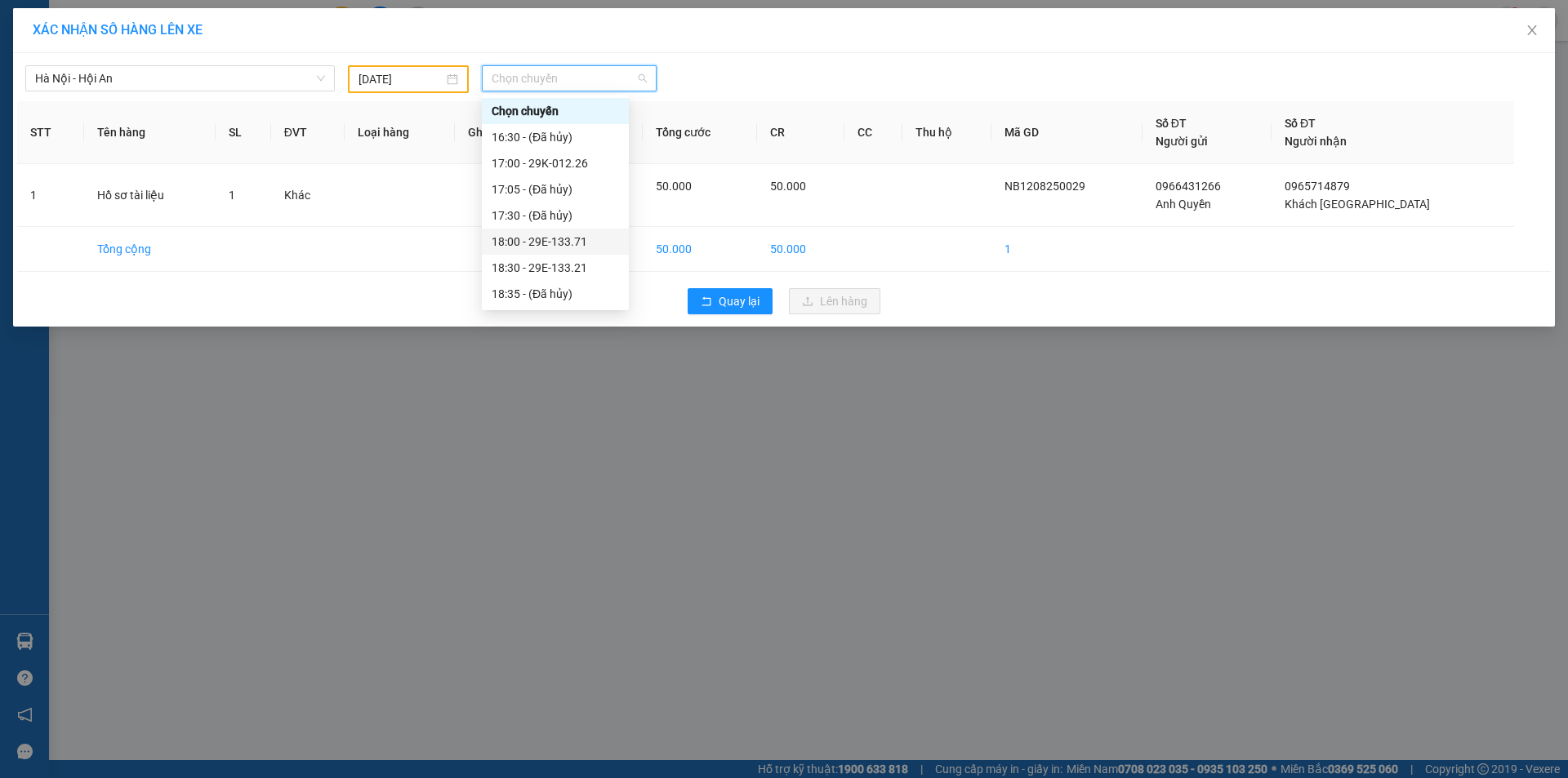
click at [547, 242] on div "18:00 - 29E-133.71" at bounding box center [555, 241] width 127 height 18
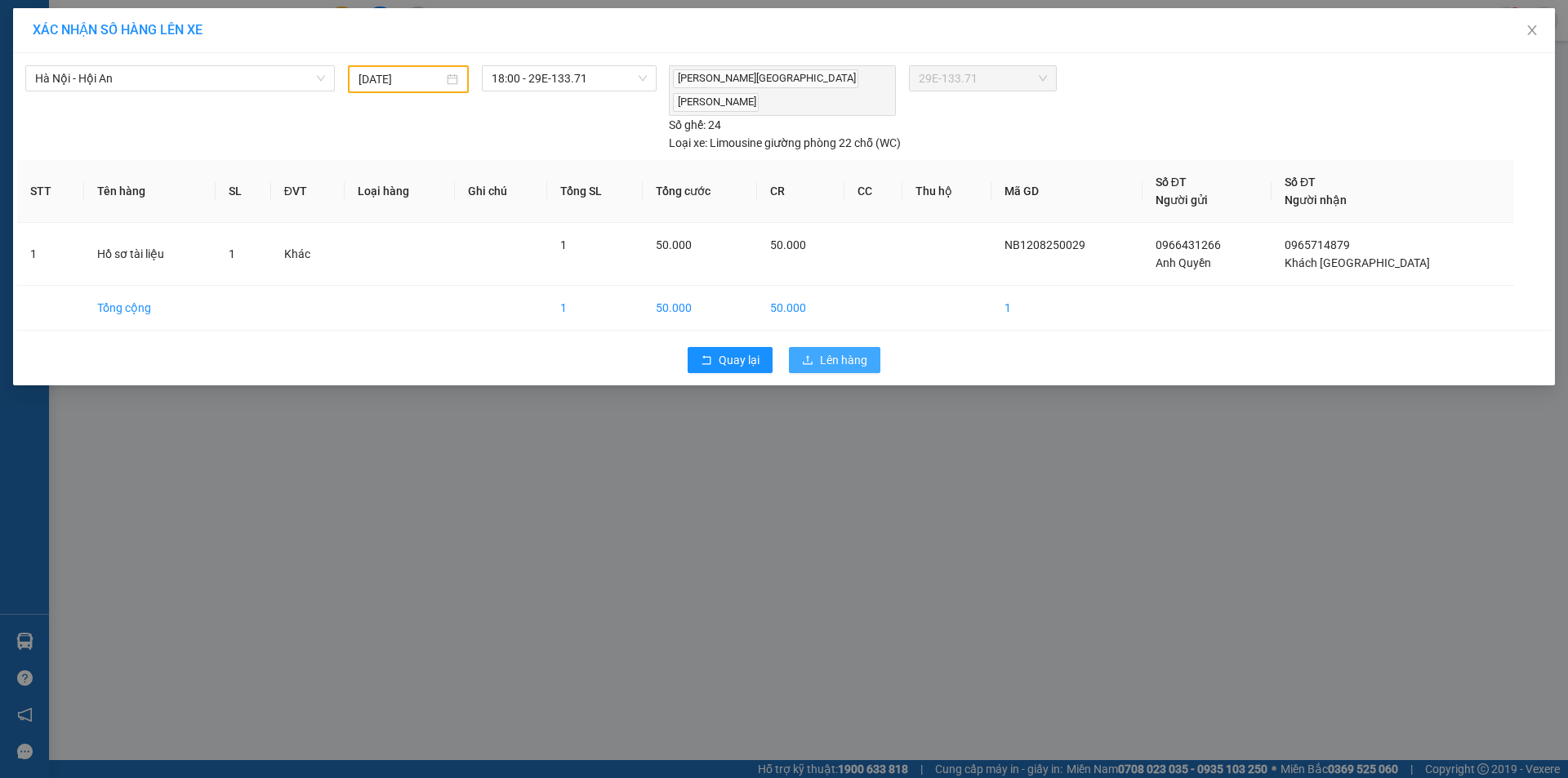
click at [829, 351] on span "Lên hàng" at bounding box center [843, 360] width 48 height 18
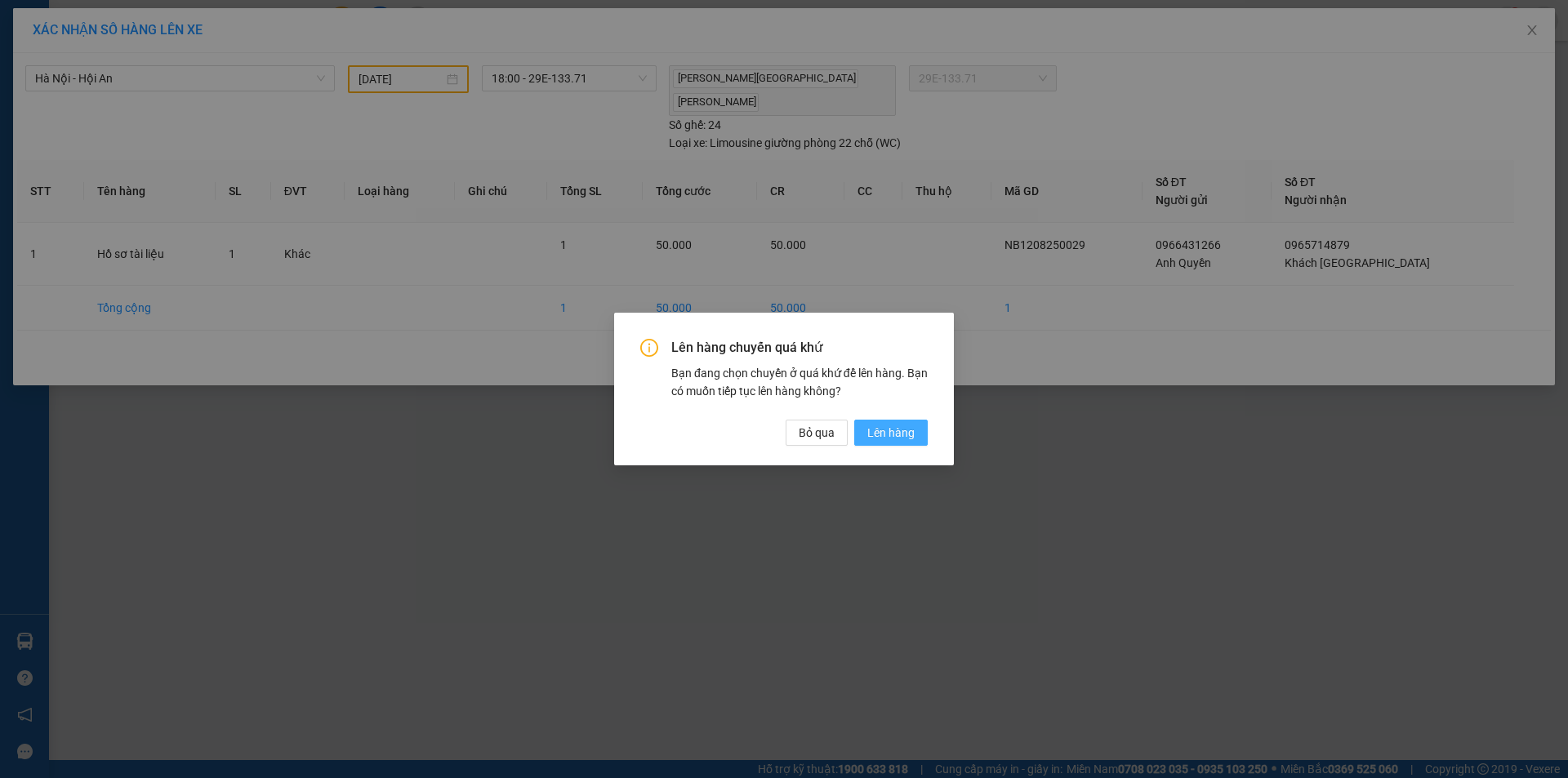
click at [889, 427] on span "Lên hàng" at bounding box center [890, 432] width 48 height 18
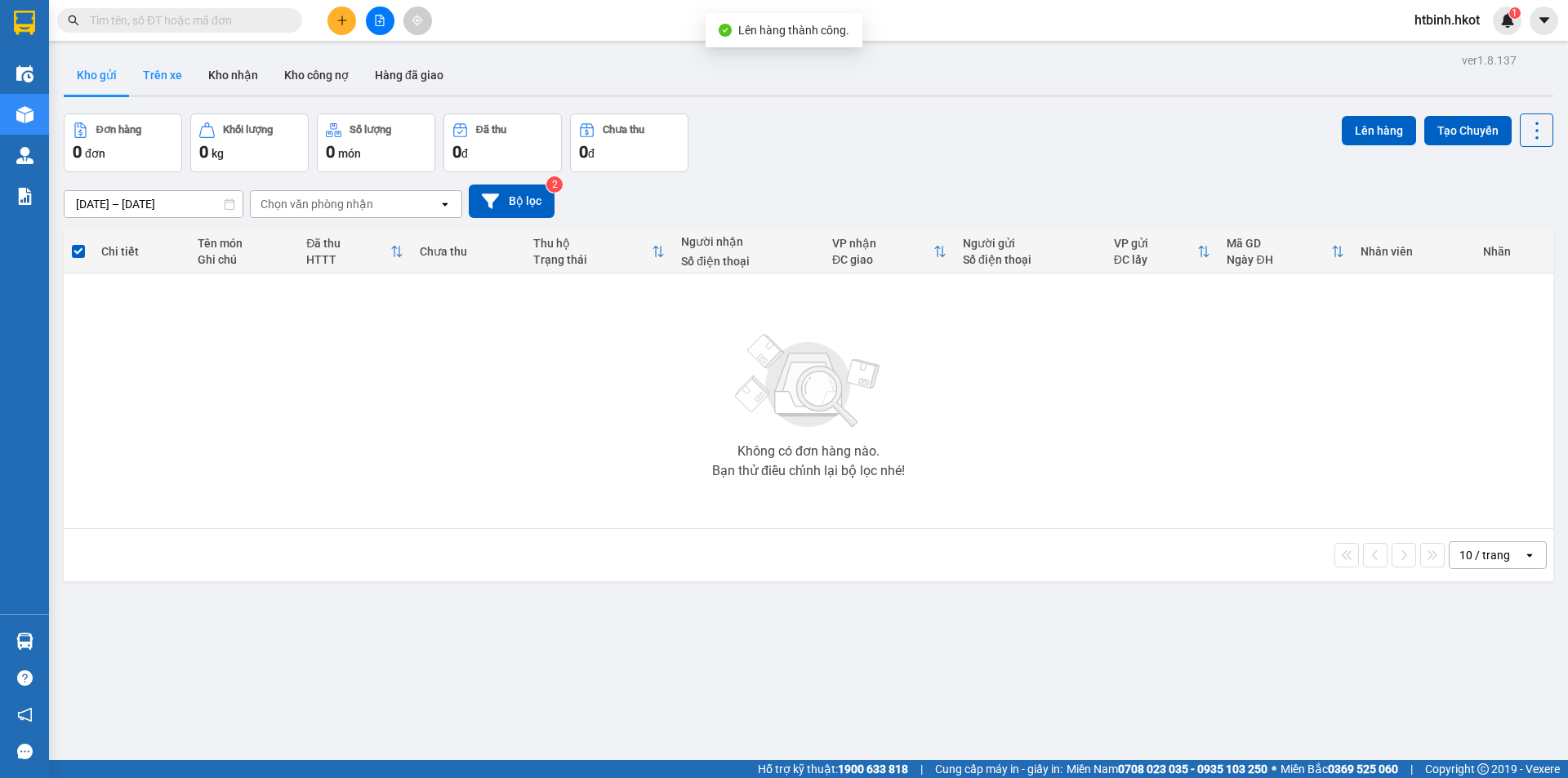
click at [161, 71] on button "Trên xe" at bounding box center [162, 75] width 65 height 39
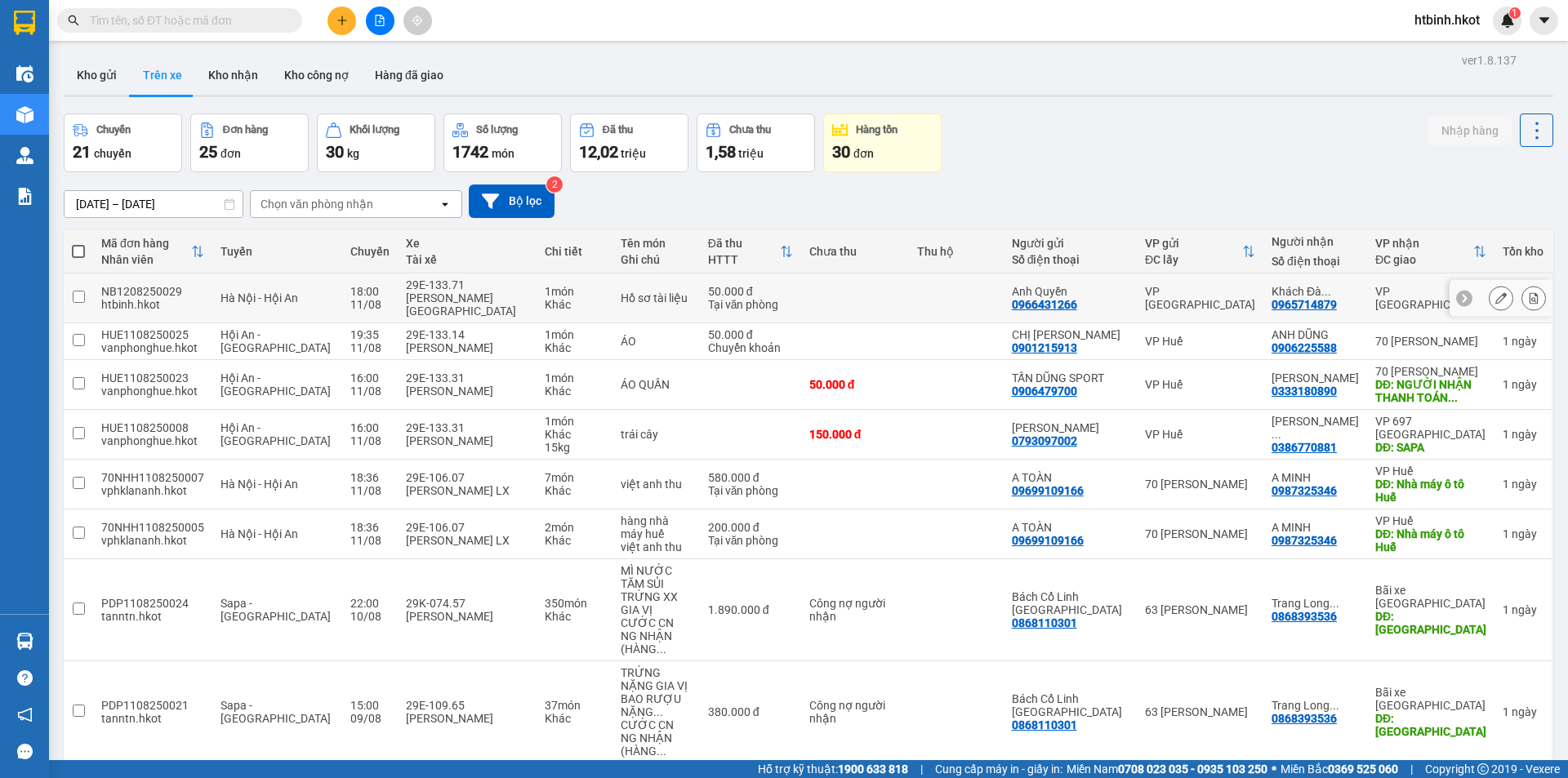
click at [133, 285] on div "NB1208250029" at bounding box center [152, 291] width 103 height 13
checkbox input "false"
copy div "NB1208250029"
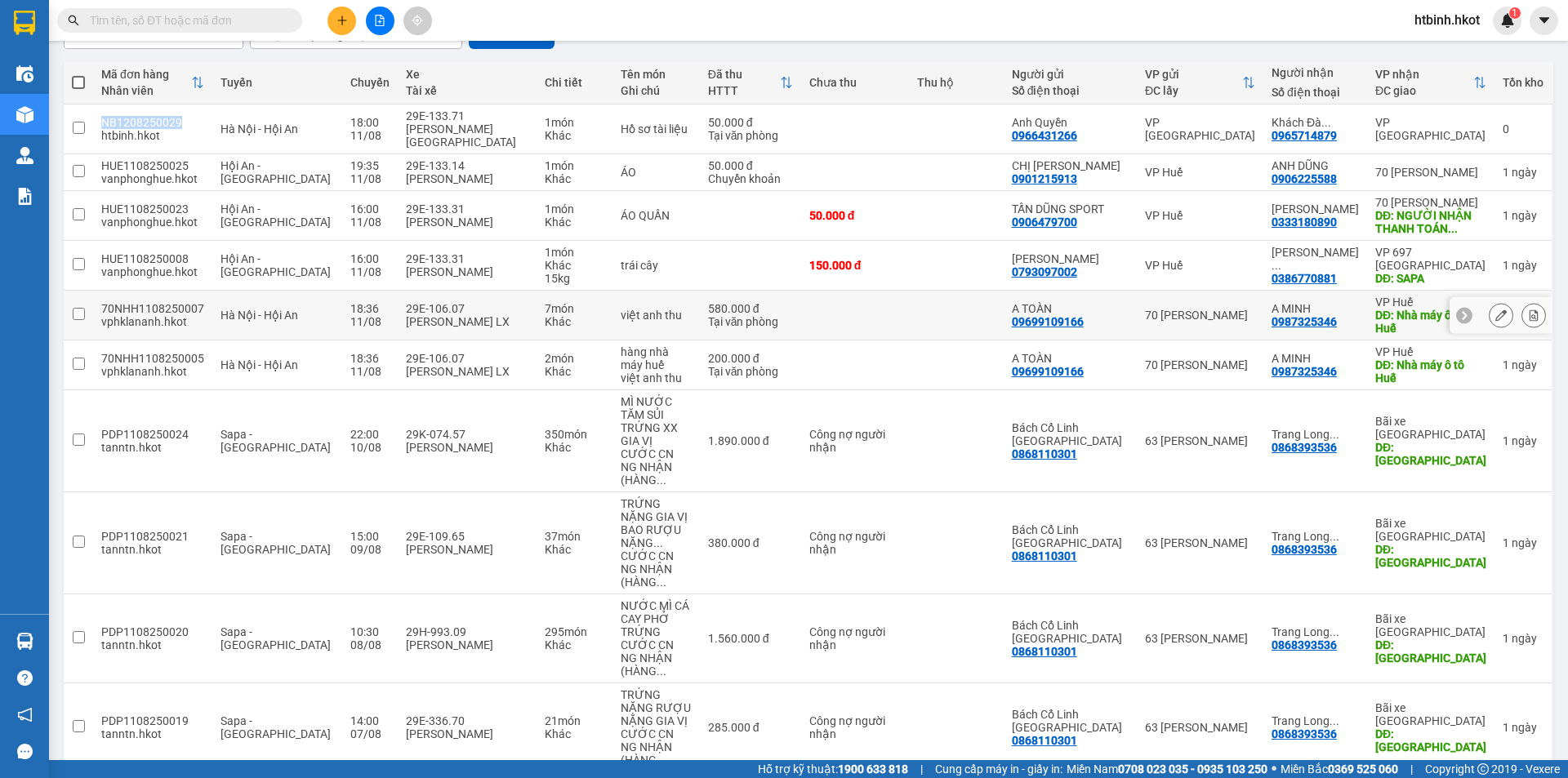
scroll to position [170, 0]
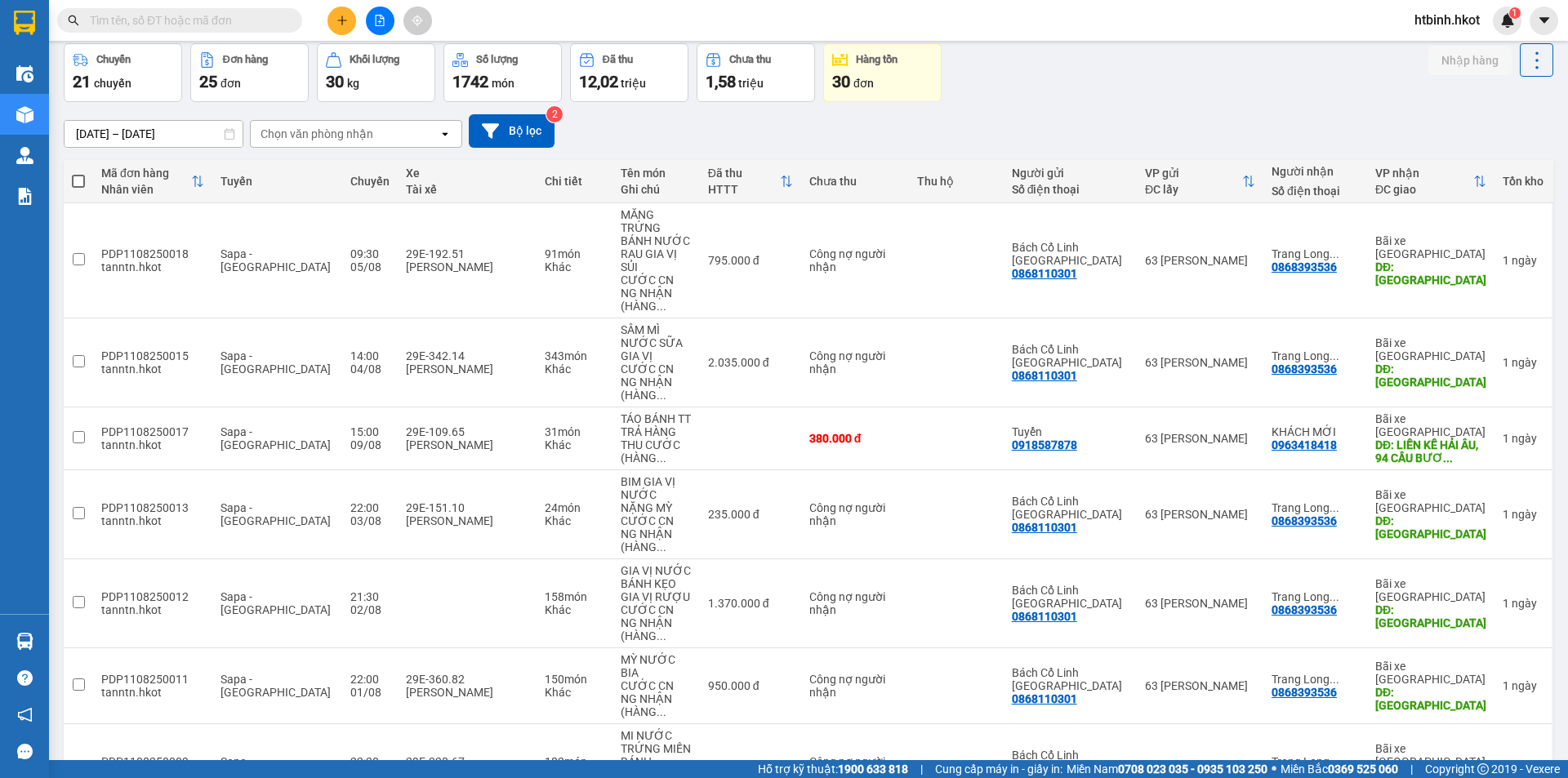
scroll to position [0, 0]
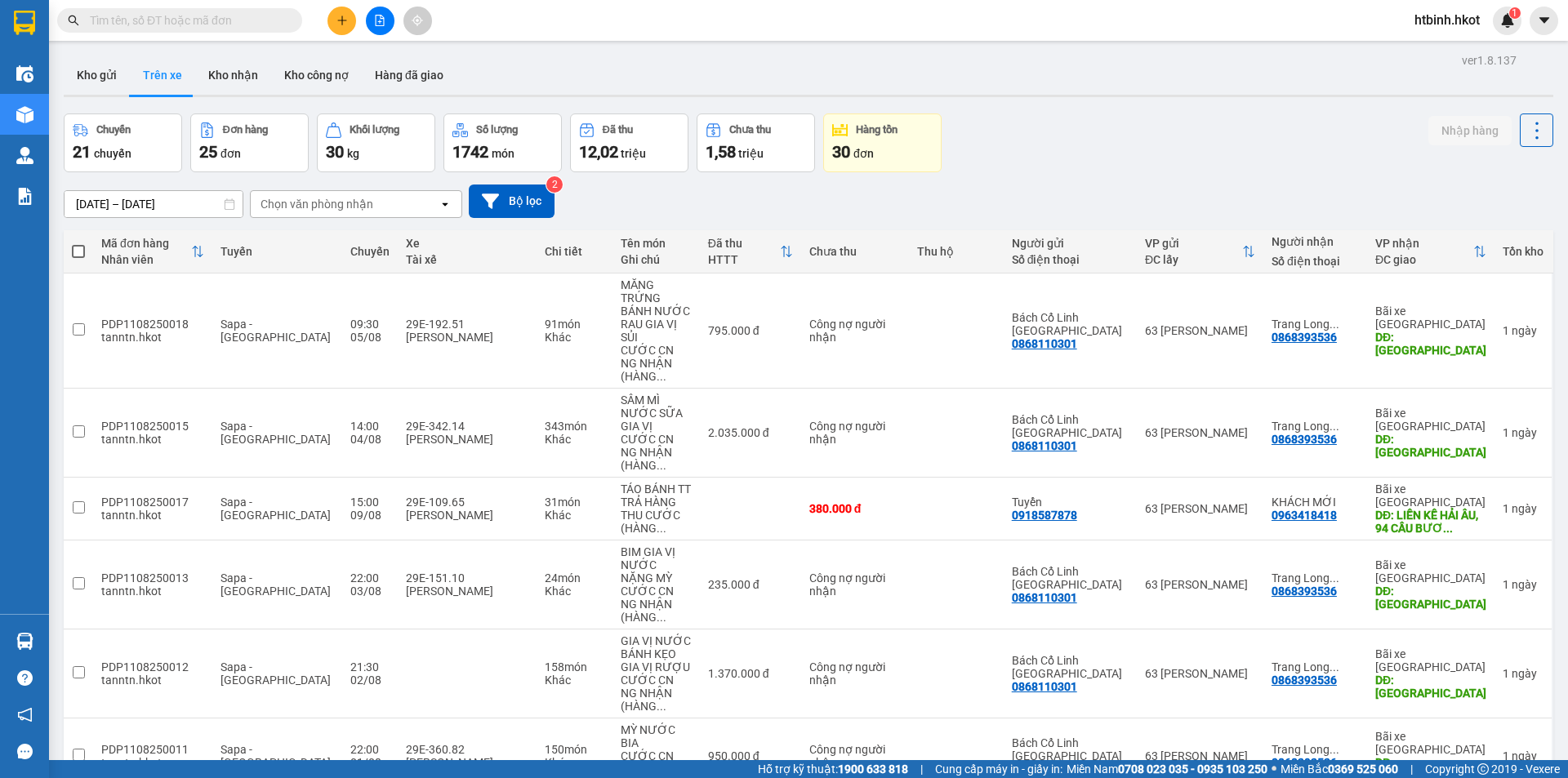
click at [172, 78] on button "Trên xe" at bounding box center [162, 75] width 65 height 39
click at [108, 78] on button "Kho gửi" at bounding box center [96, 75] width 66 height 39
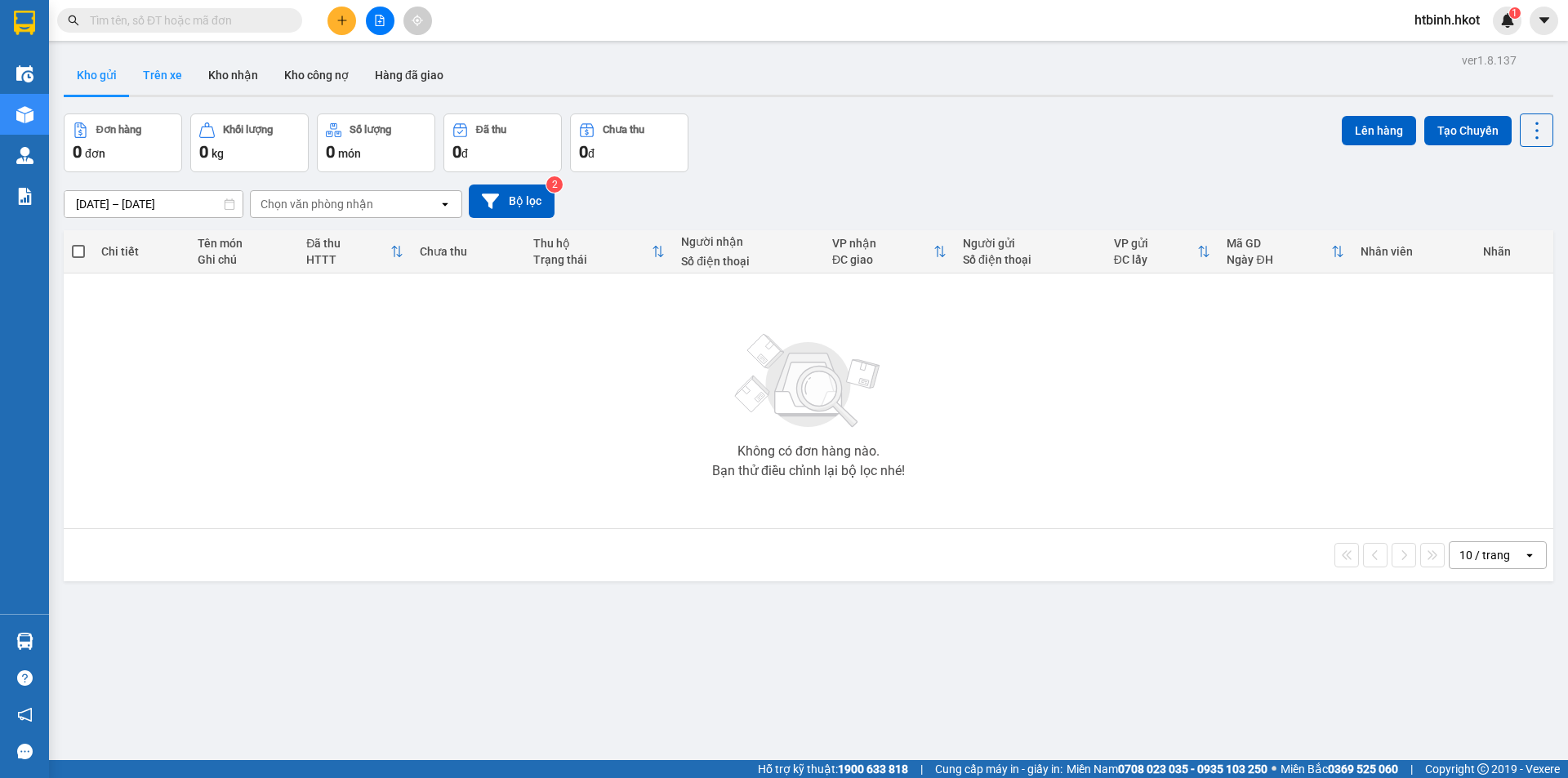
click at [172, 81] on button "Trên xe" at bounding box center [162, 75] width 65 height 39
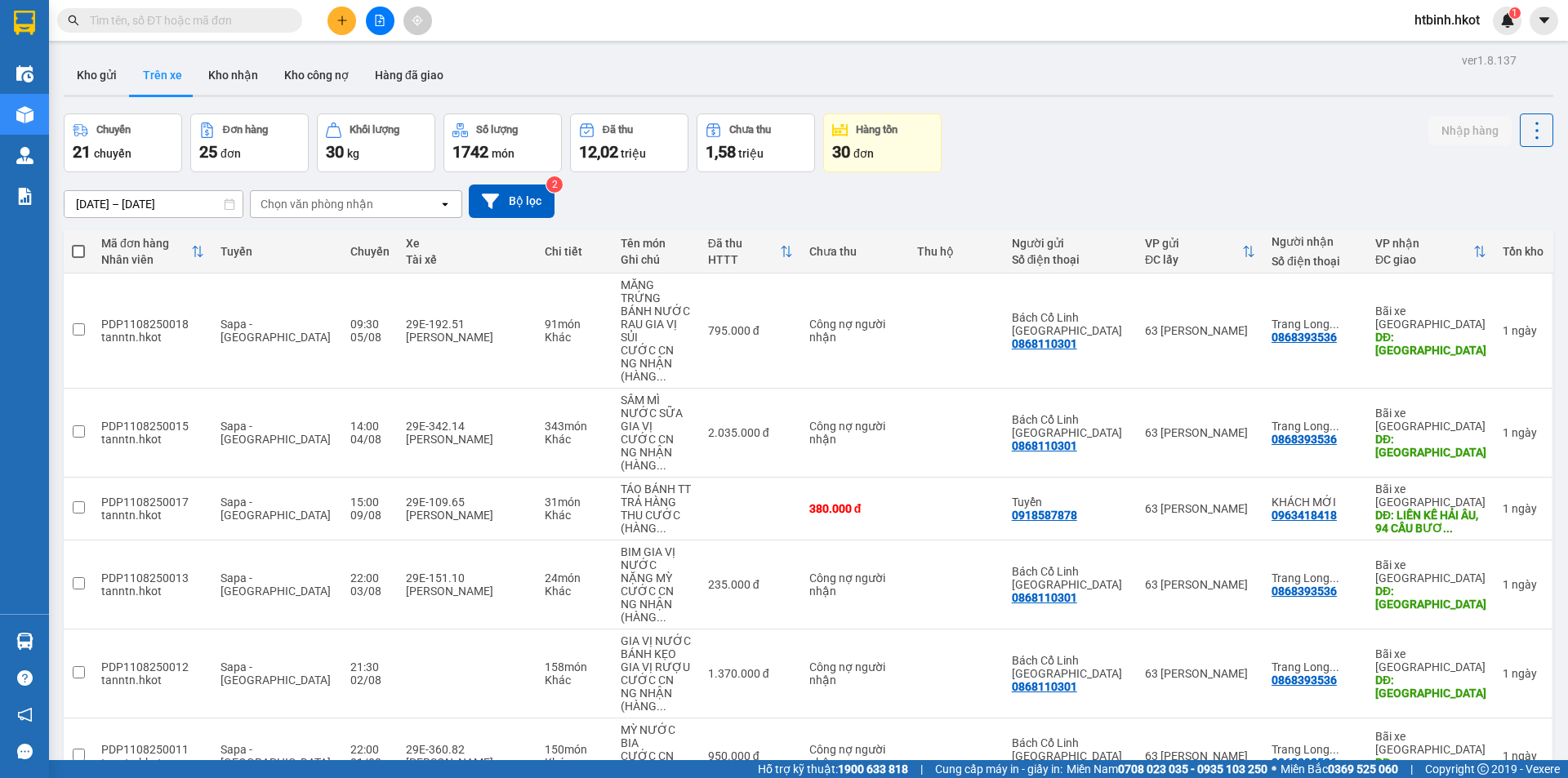
click at [147, 205] on input "[DATE] – [DATE]" at bounding box center [153, 205] width 178 height 26
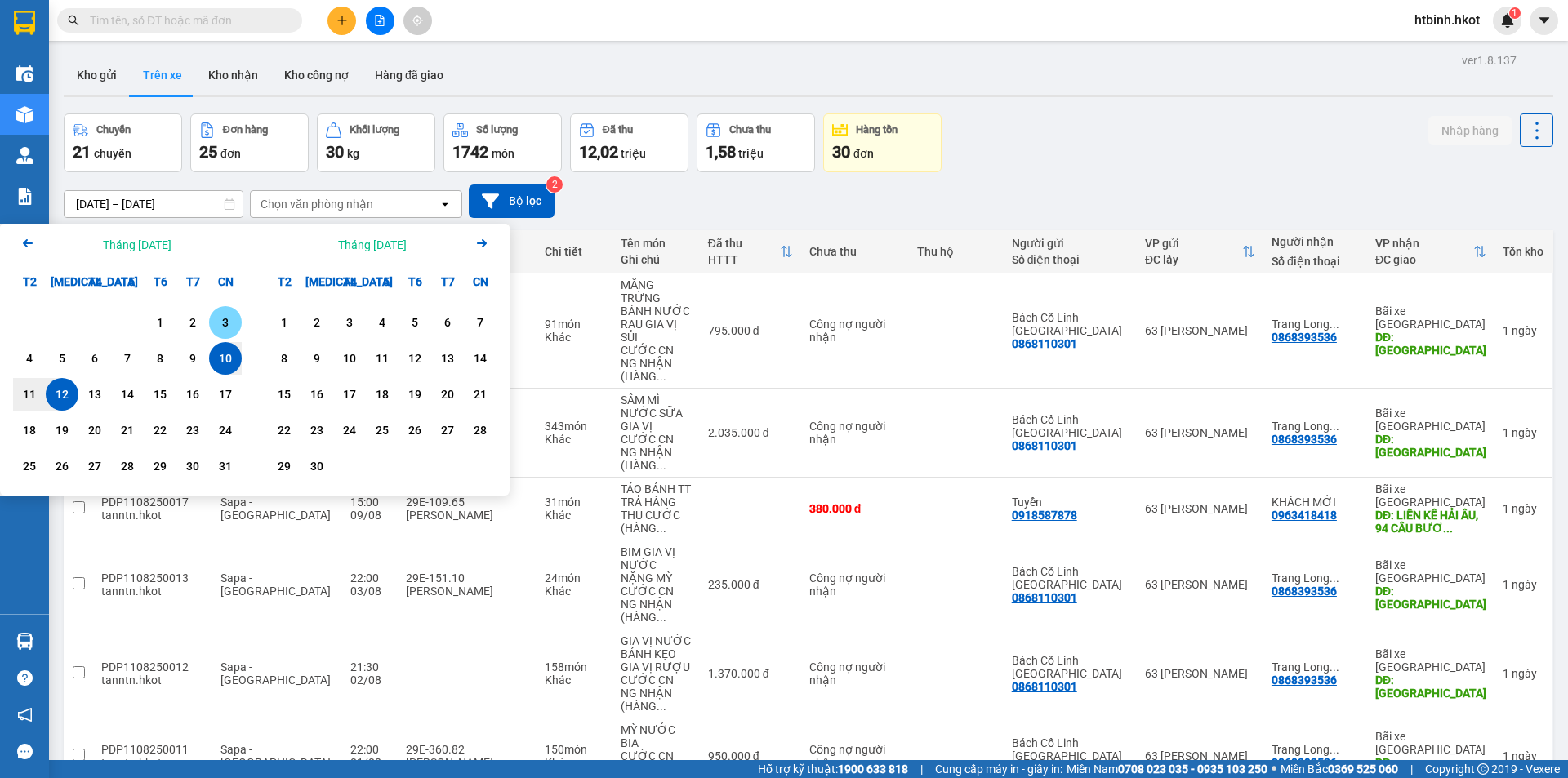
click at [222, 316] on div "3" at bounding box center [225, 322] width 22 height 20
click at [61, 395] on div "12" at bounding box center [62, 394] width 22 height 20
type input "[DATE] – [DATE]"
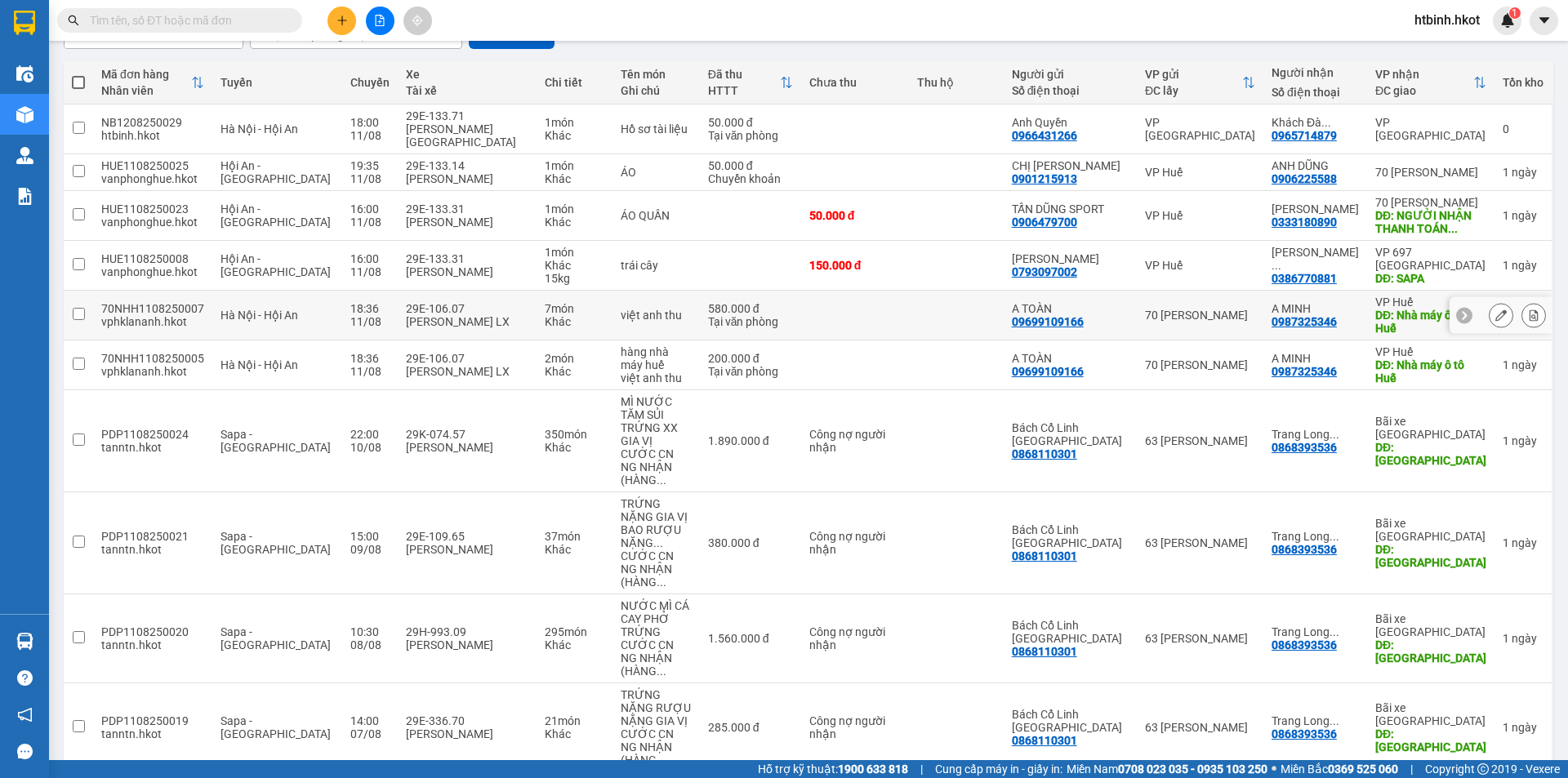
scroll to position [170, 0]
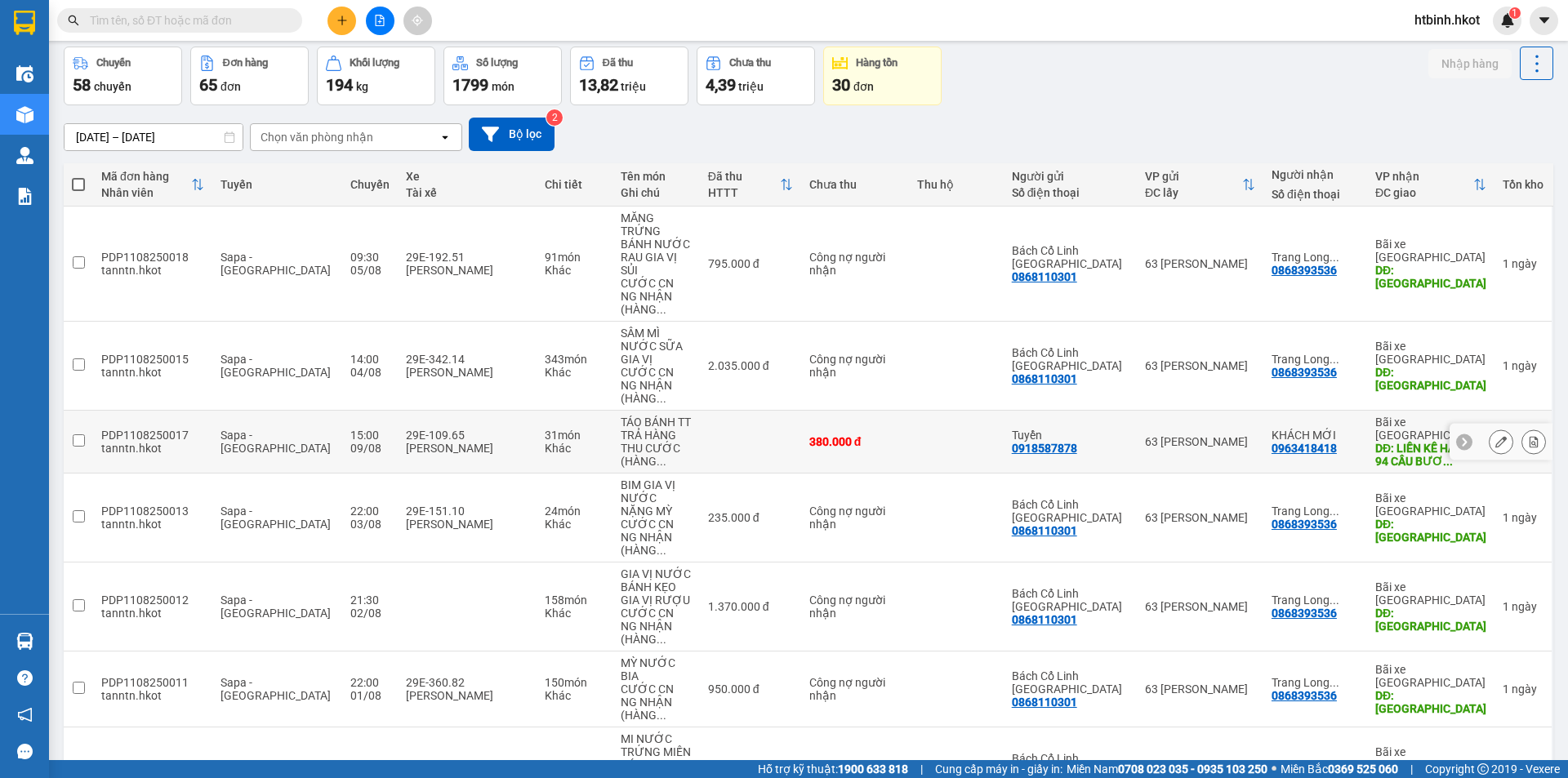
scroll to position [0, 0]
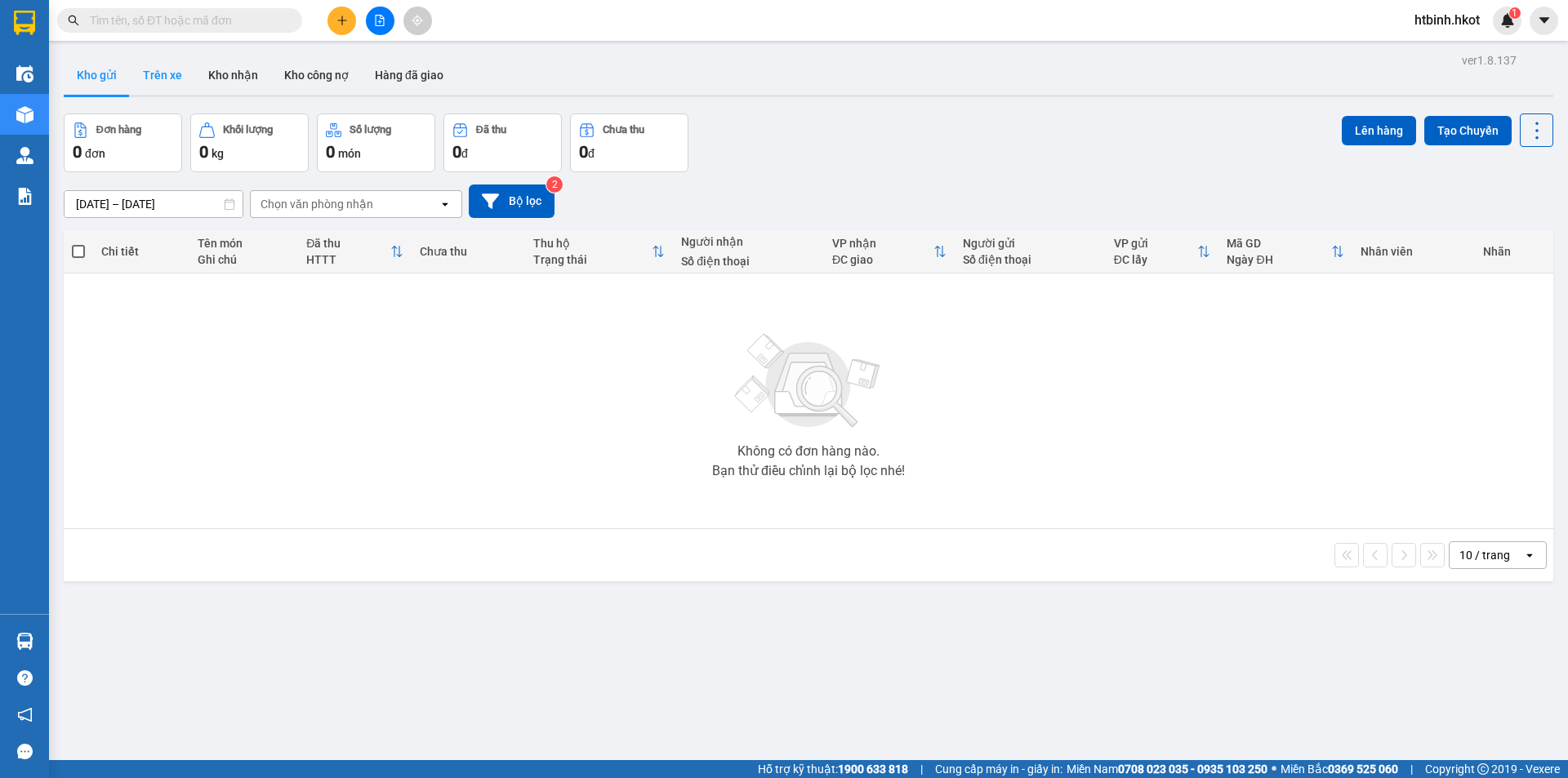
click at [167, 77] on button "Trên xe" at bounding box center [162, 75] width 65 height 39
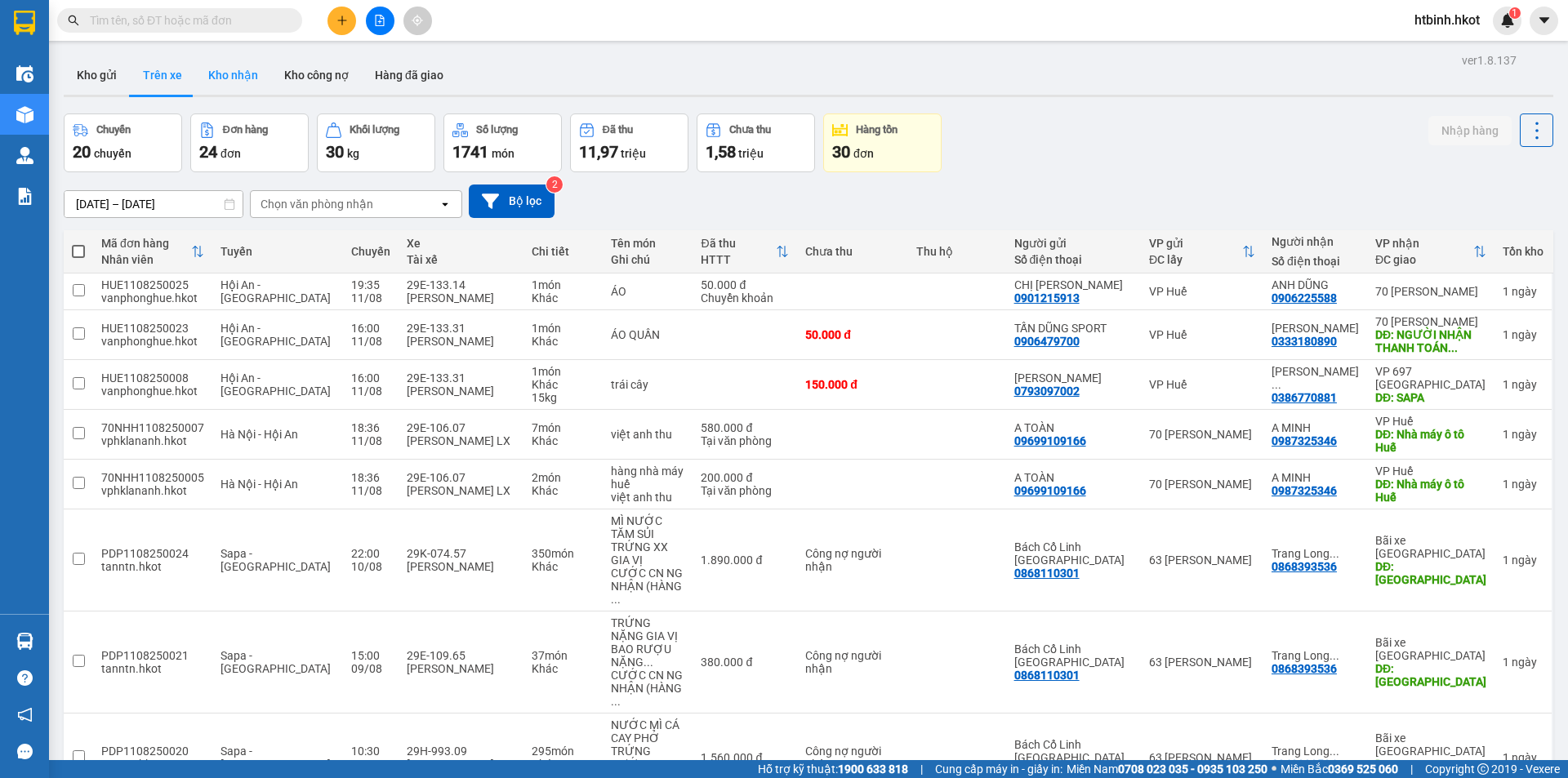
click at [239, 74] on button "Kho nhận" at bounding box center [233, 75] width 76 height 39
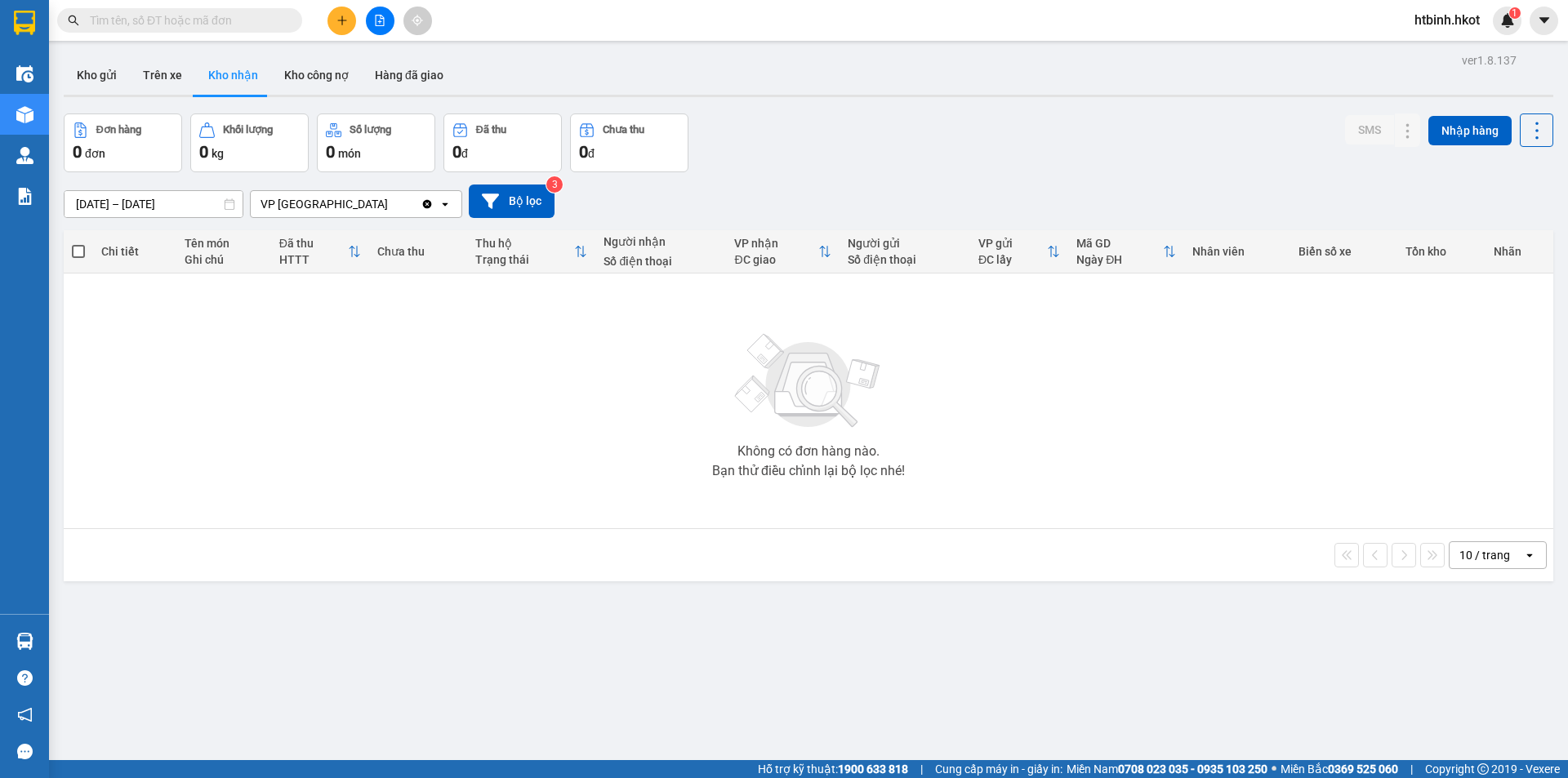
click at [473, 80] on div "Kho gửi Trên xe Kho nhận Kho công nợ Hàng đã giao" at bounding box center [808, 77] width 1490 height 43
click at [421, 78] on button "Hàng đã giao" at bounding box center [408, 75] width 94 height 39
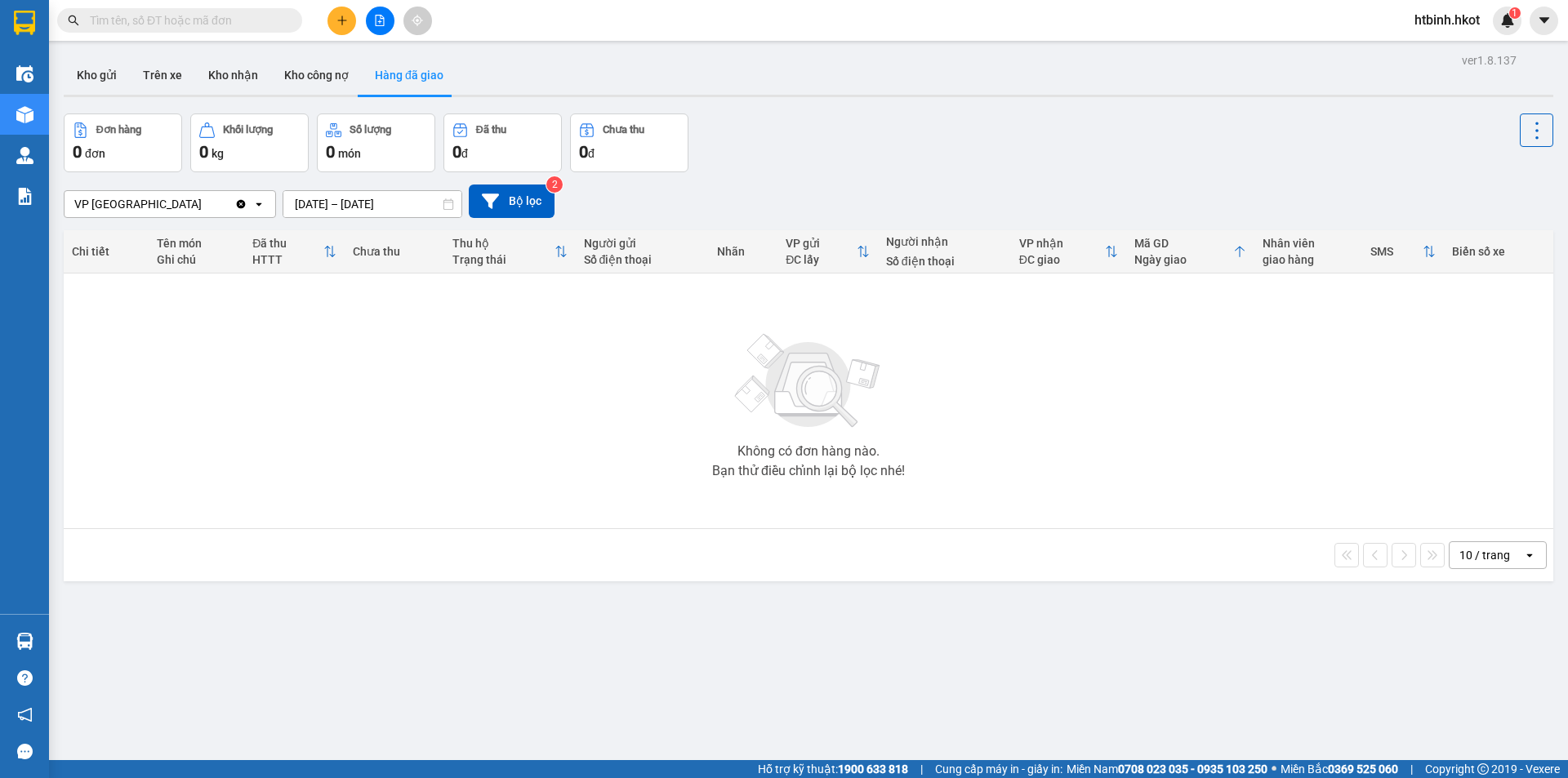
click at [328, 206] on input "[DATE] – [DATE]" at bounding box center [372, 205] width 178 height 26
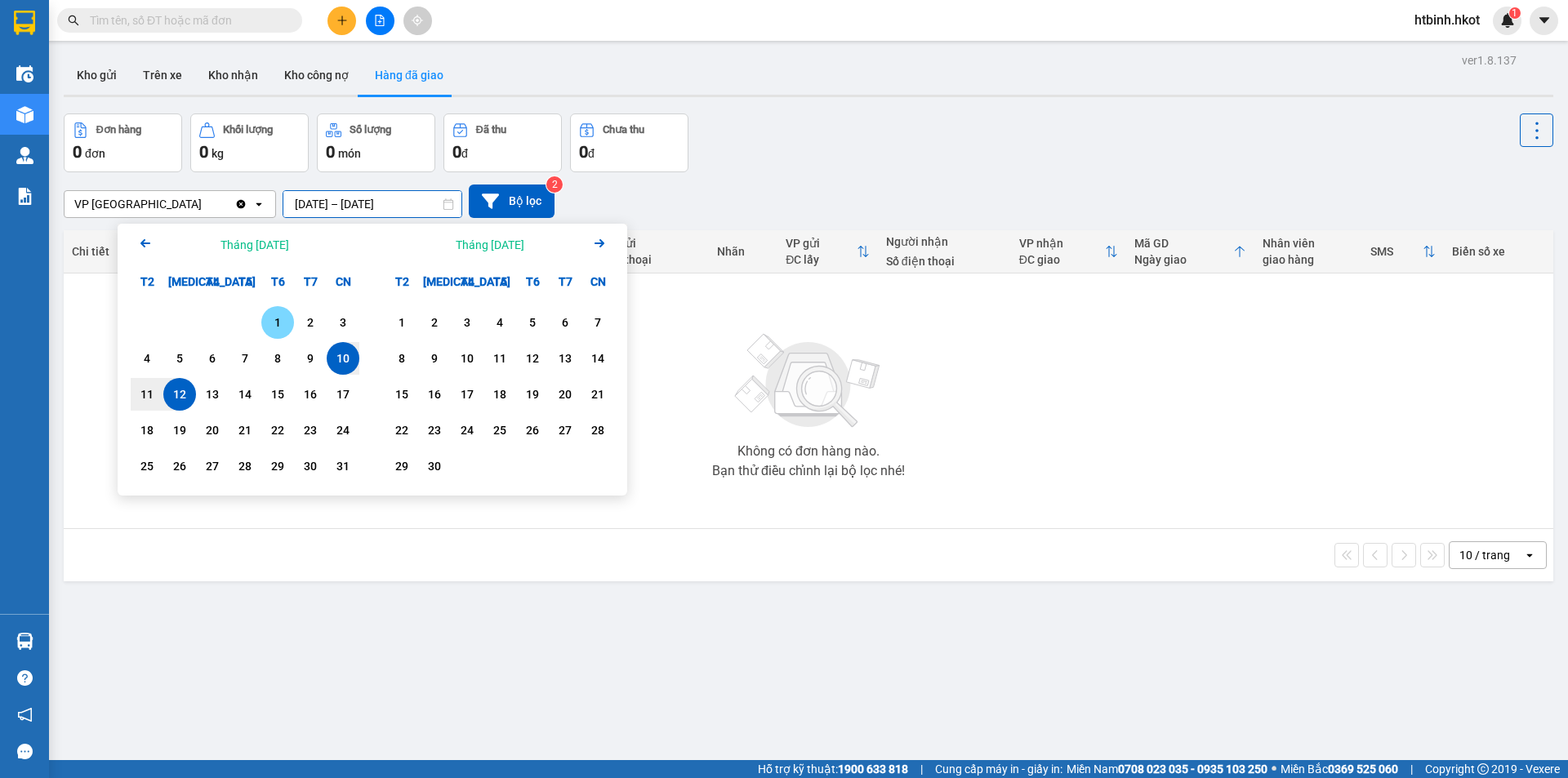
click at [280, 321] on div "1" at bounding box center [277, 322] width 22 height 20
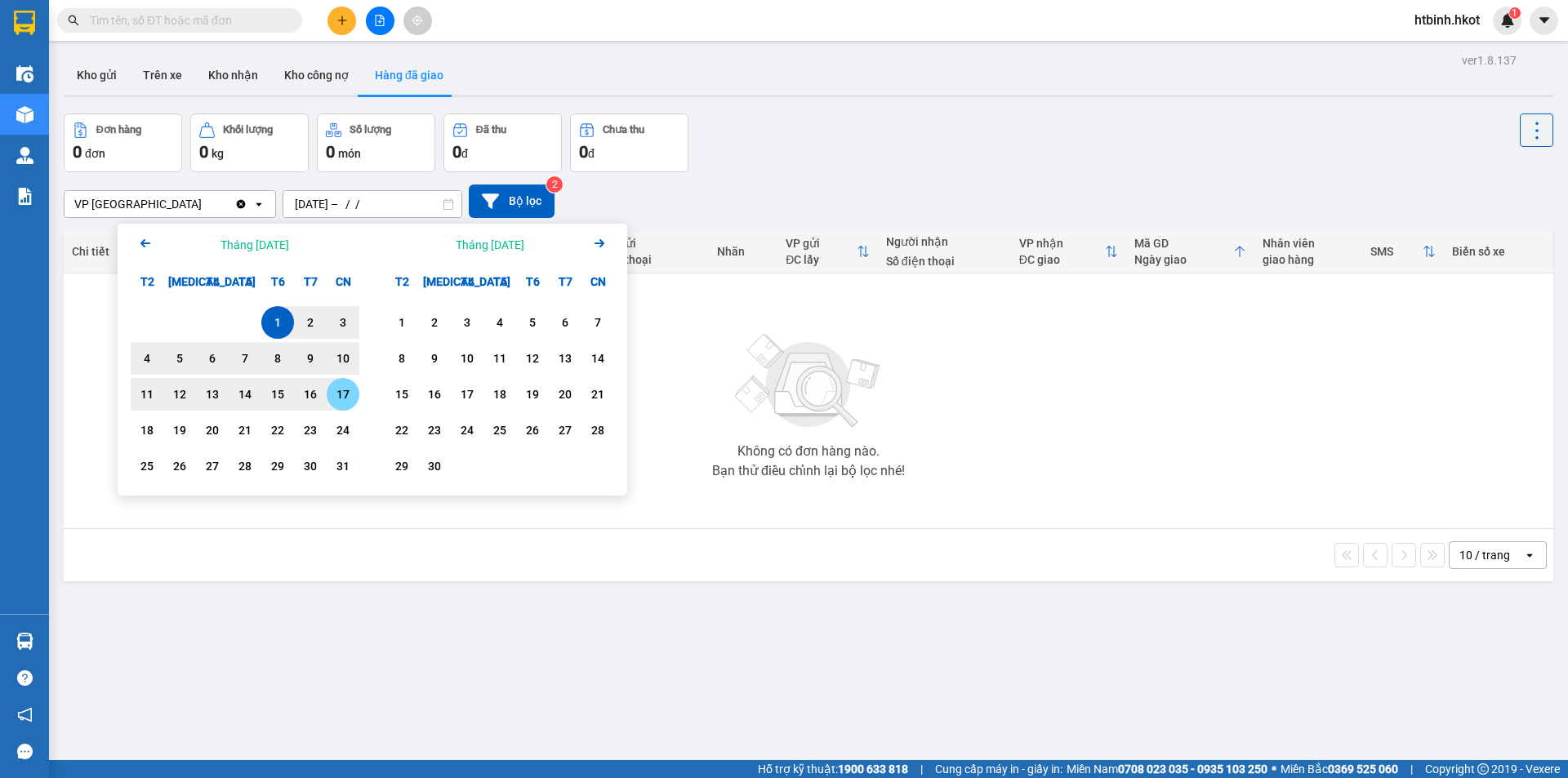
click at [347, 395] on div "17" at bounding box center [343, 394] width 22 height 20
type input "01/08/2025 – 17/08/2025"
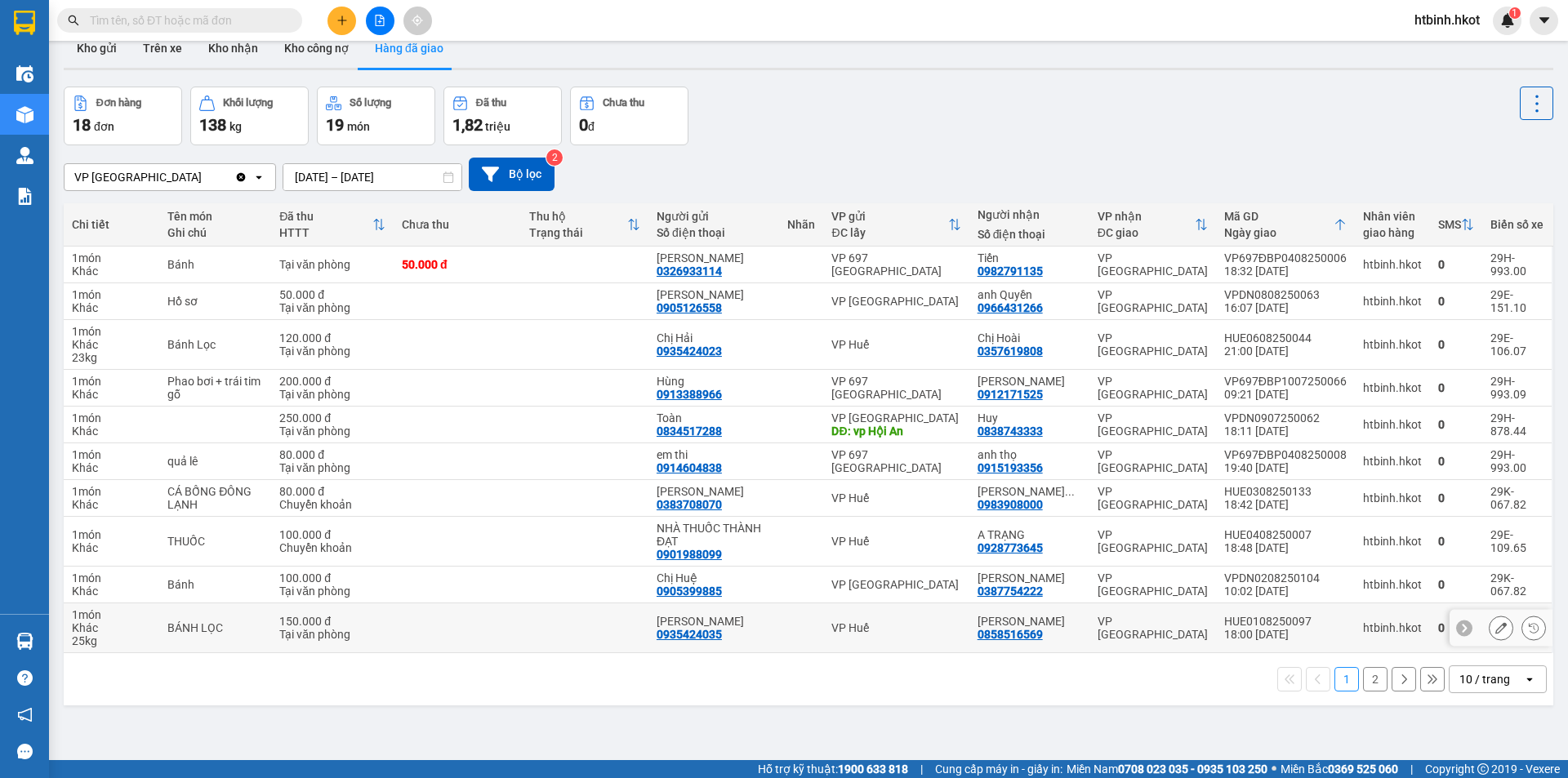
scroll to position [75, 0]
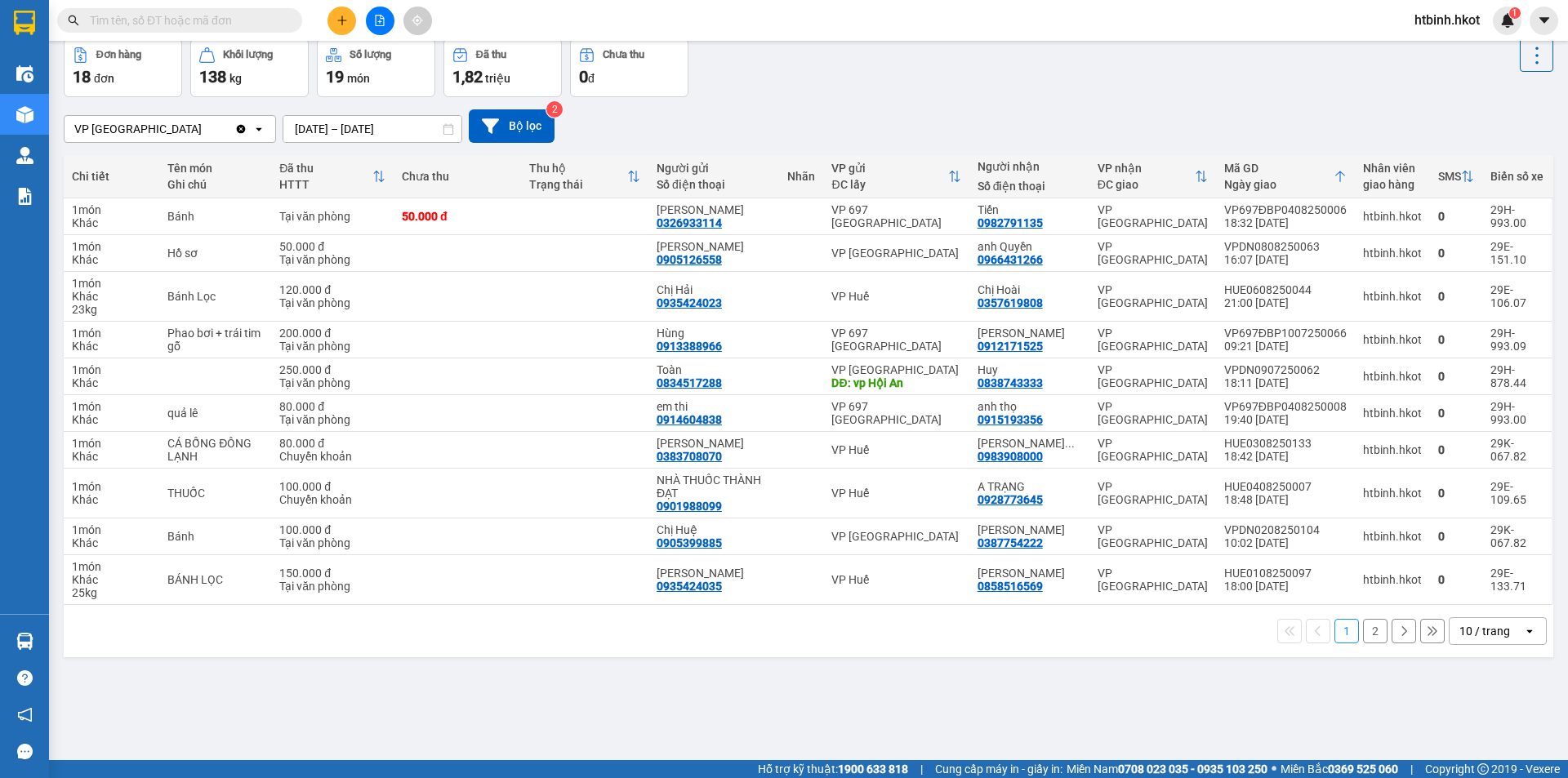
click at [1363, 633] on button "2" at bounding box center [1375, 631] width 24 height 24
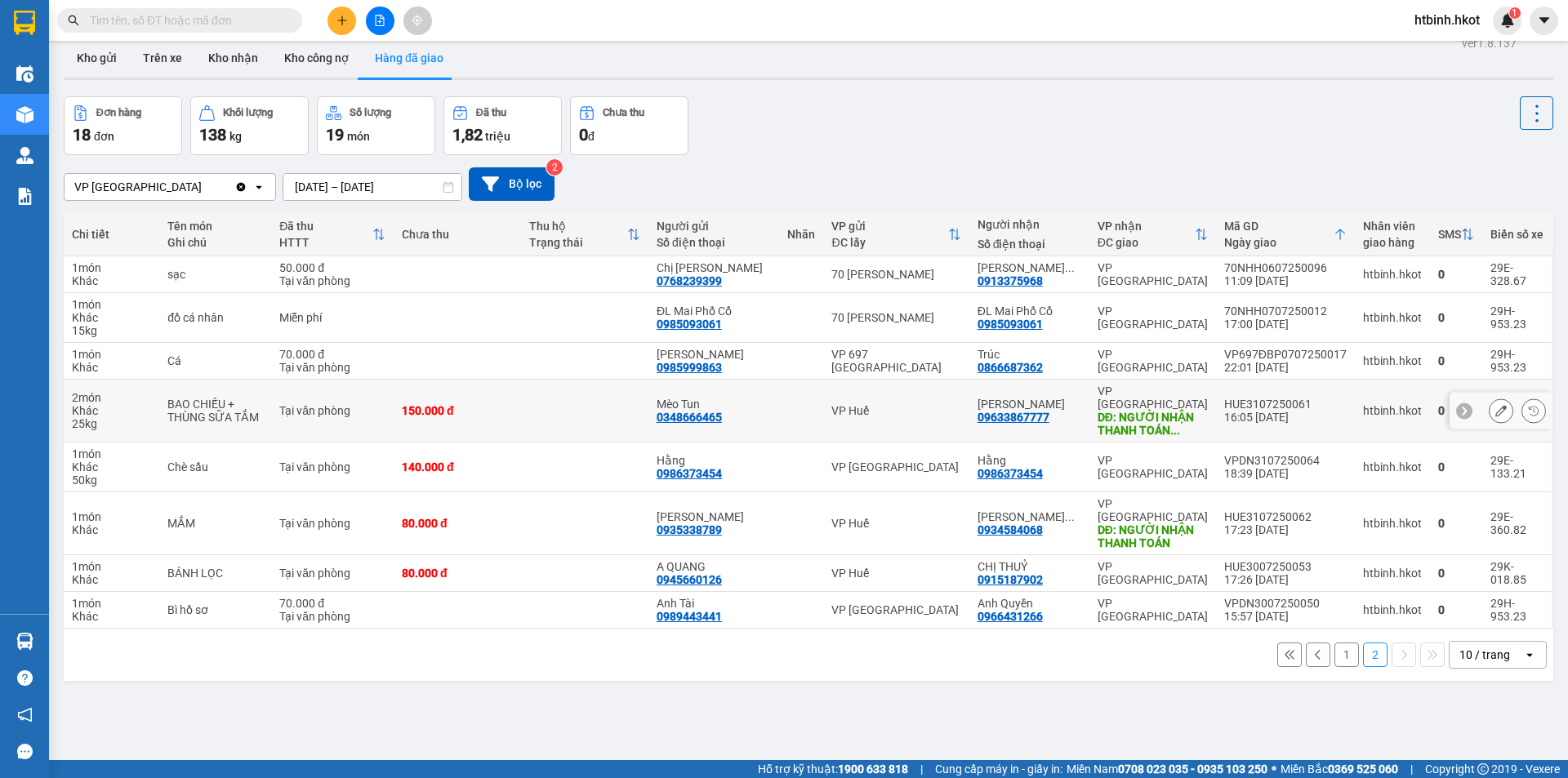
scroll to position [0, 0]
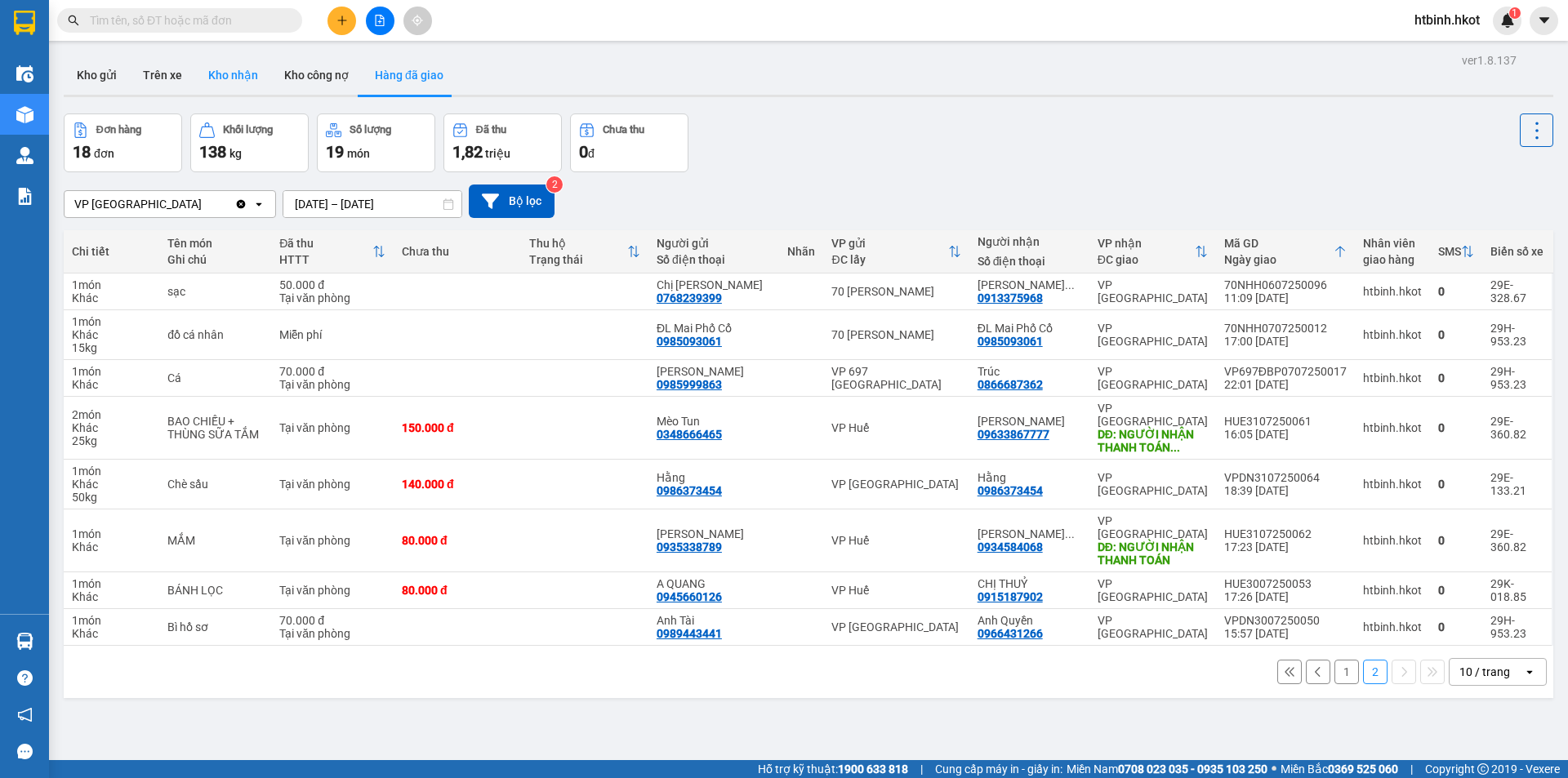
click at [244, 73] on button "Kho nhận" at bounding box center [233, 75] width 76 height 39
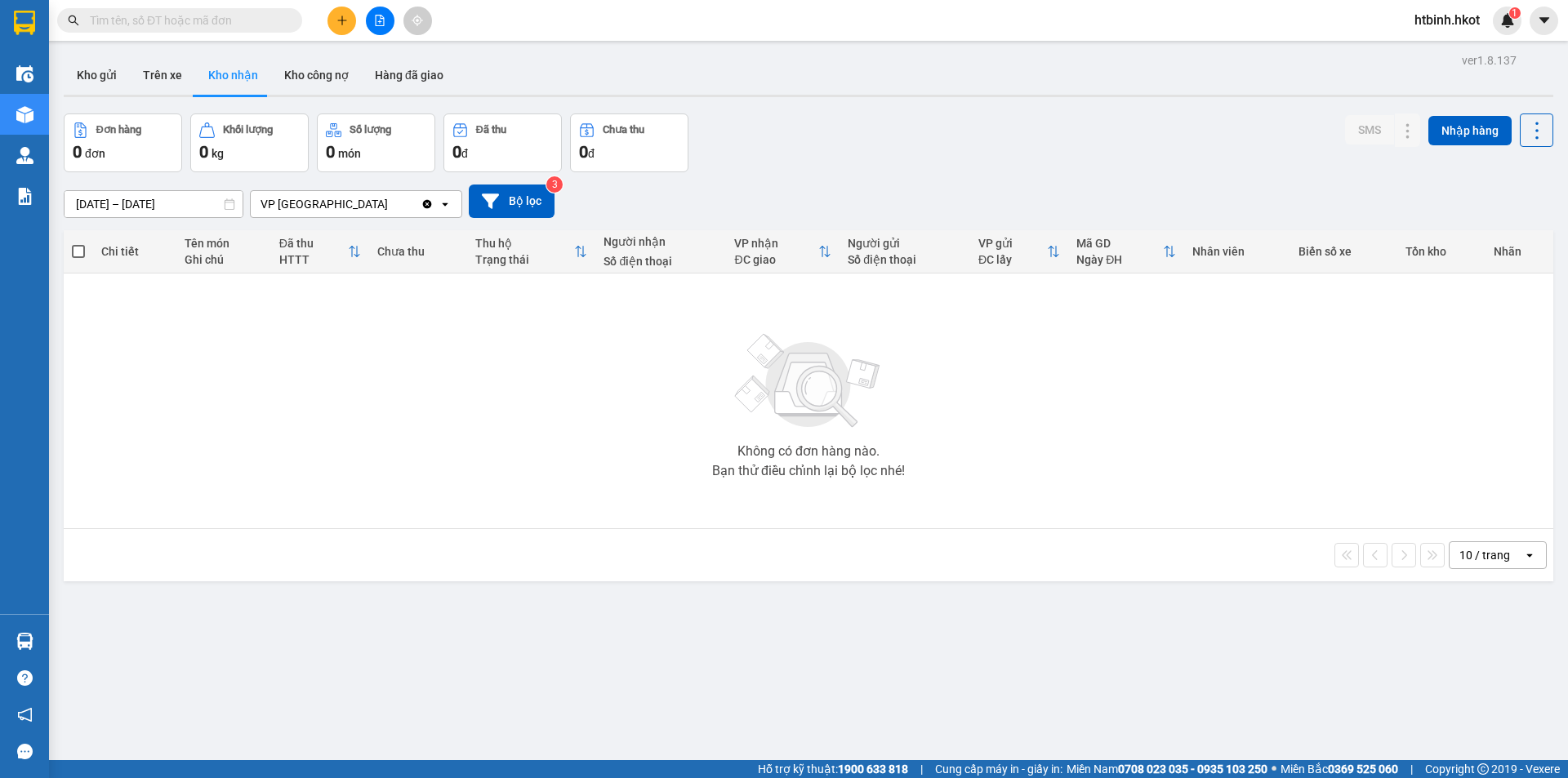
click at [182, 199] on input "[DATE] – [DATE]" at bounding box center [153, 205] width 178 height 26
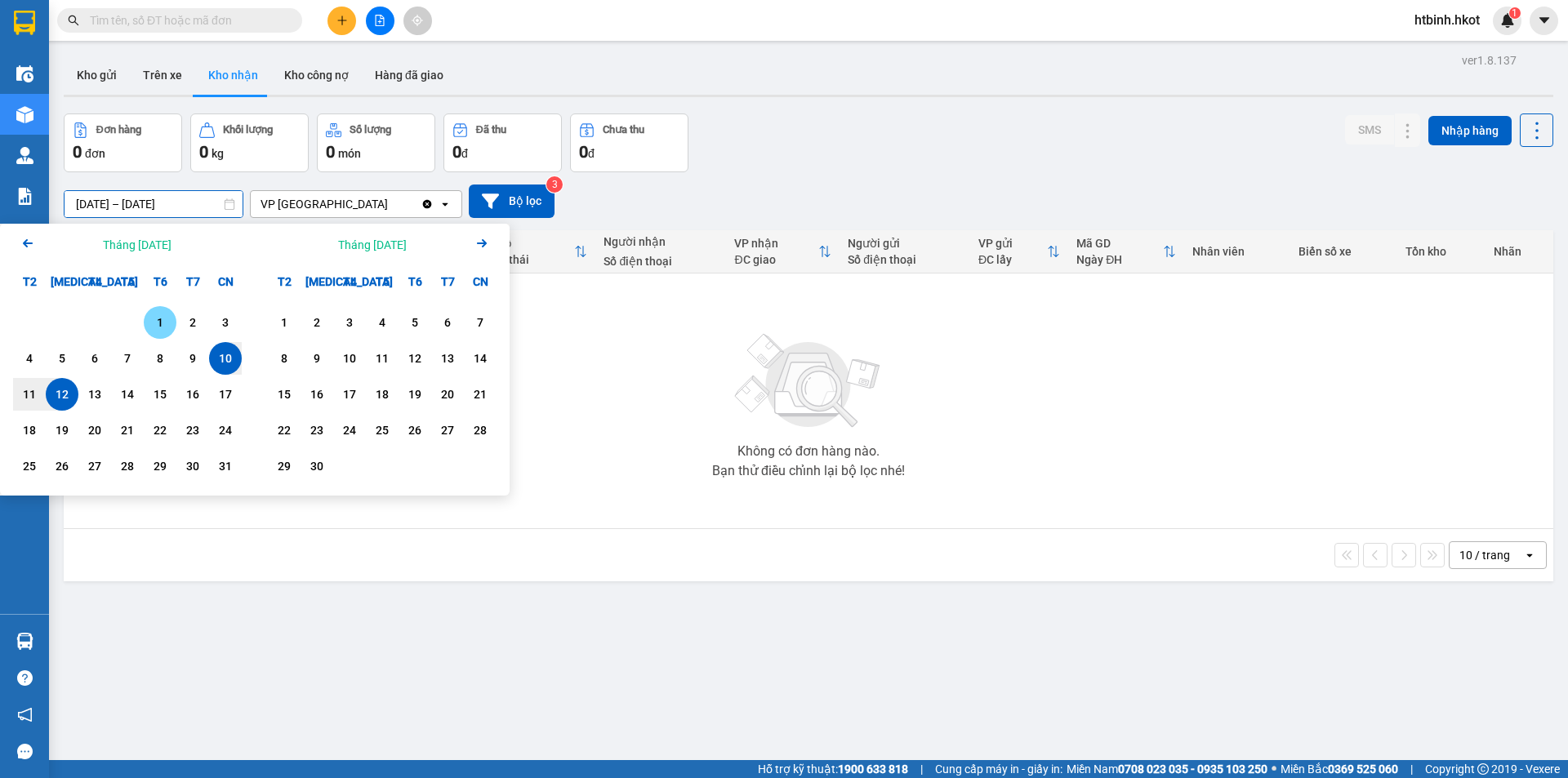
click at [164, 327] on div "1" at bounding box center [160, 322] width 22 height 20
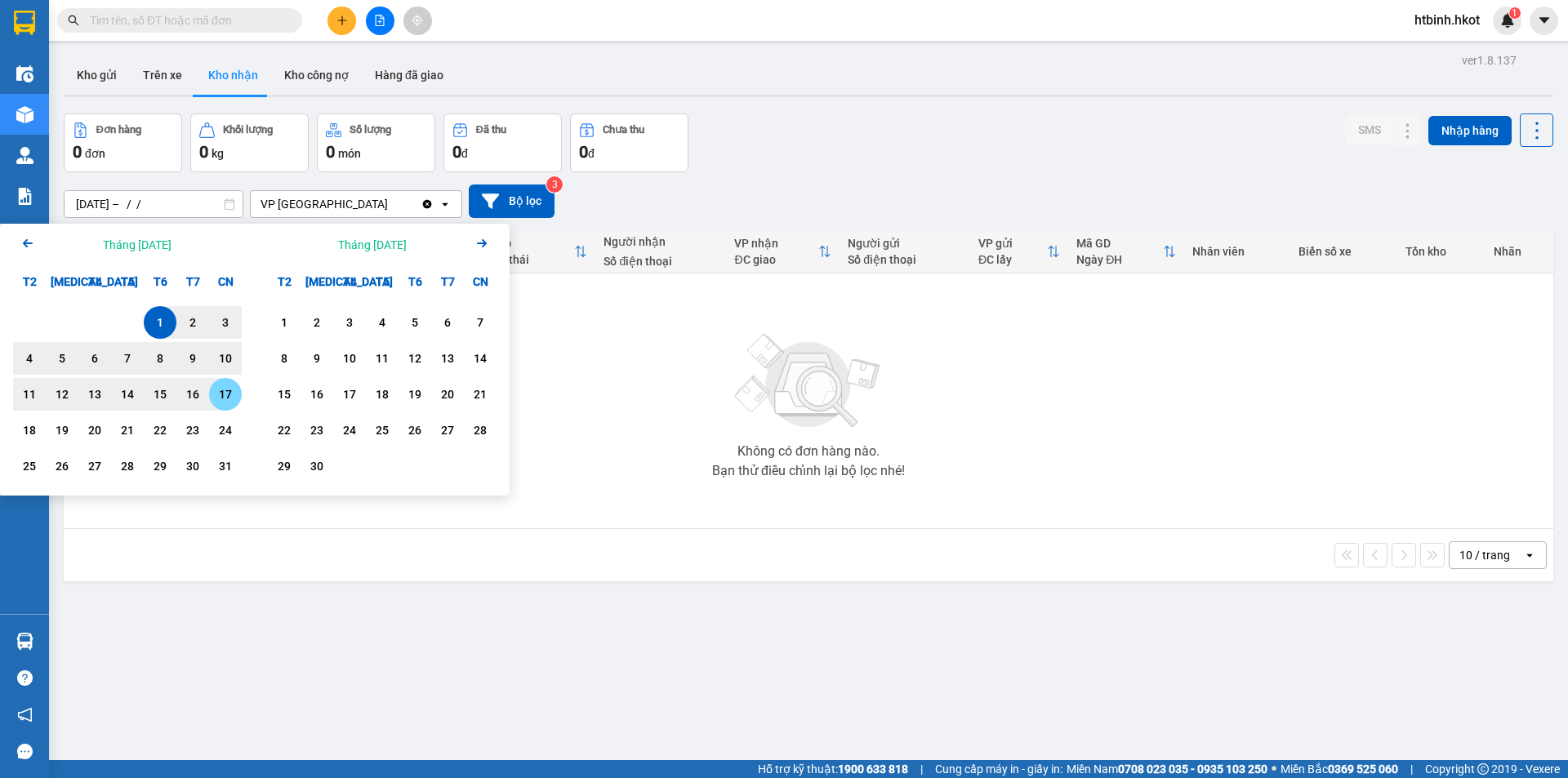
click at [222, 401] on div "17" at bounding box center [225, 394] width 22 height 20
type input "01/08/2025 – 17/08/2025"
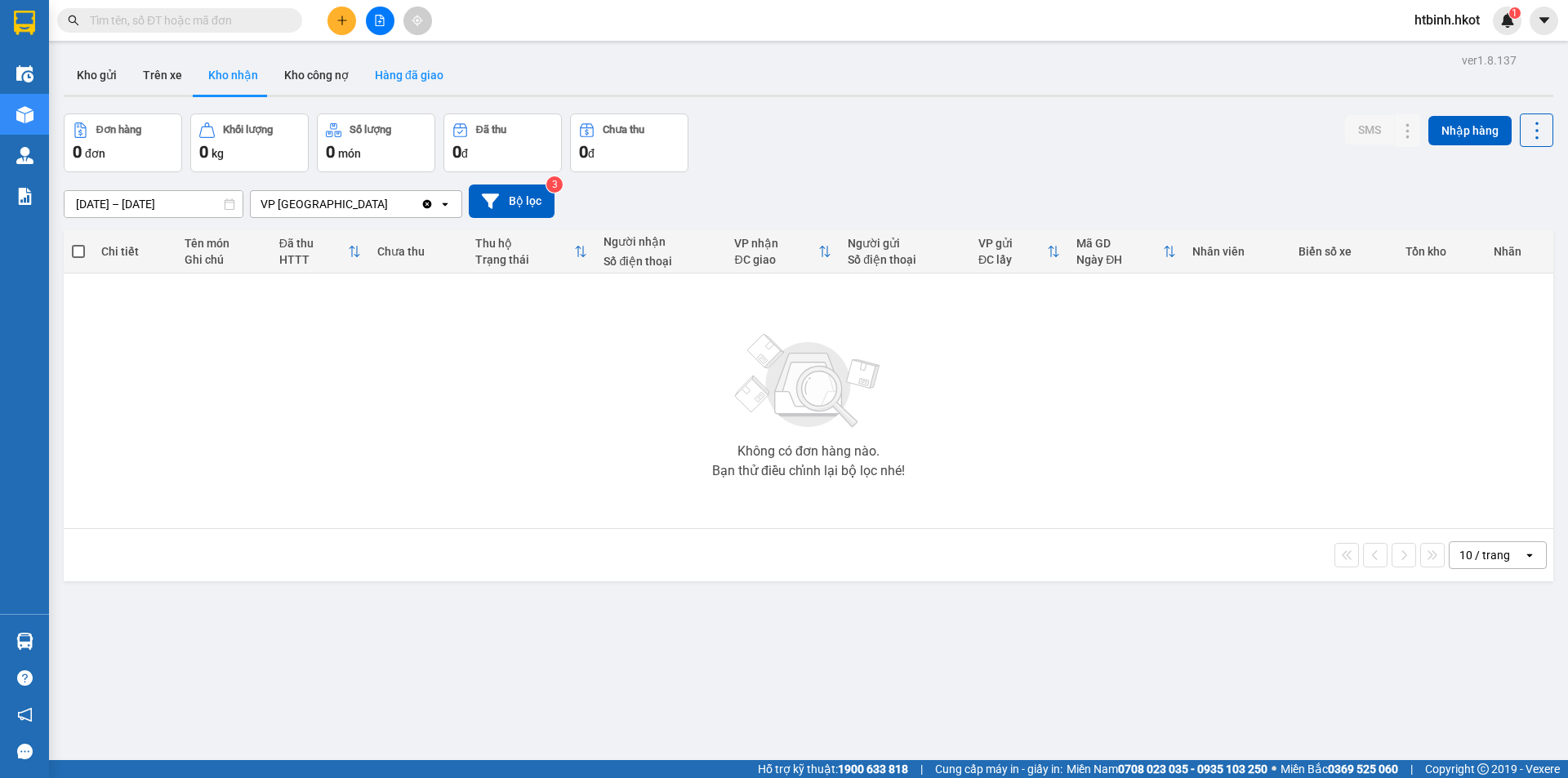
click at [401, 83] on button "Hàng đã giao" at bounding box center [408, 75] width 94 height 39
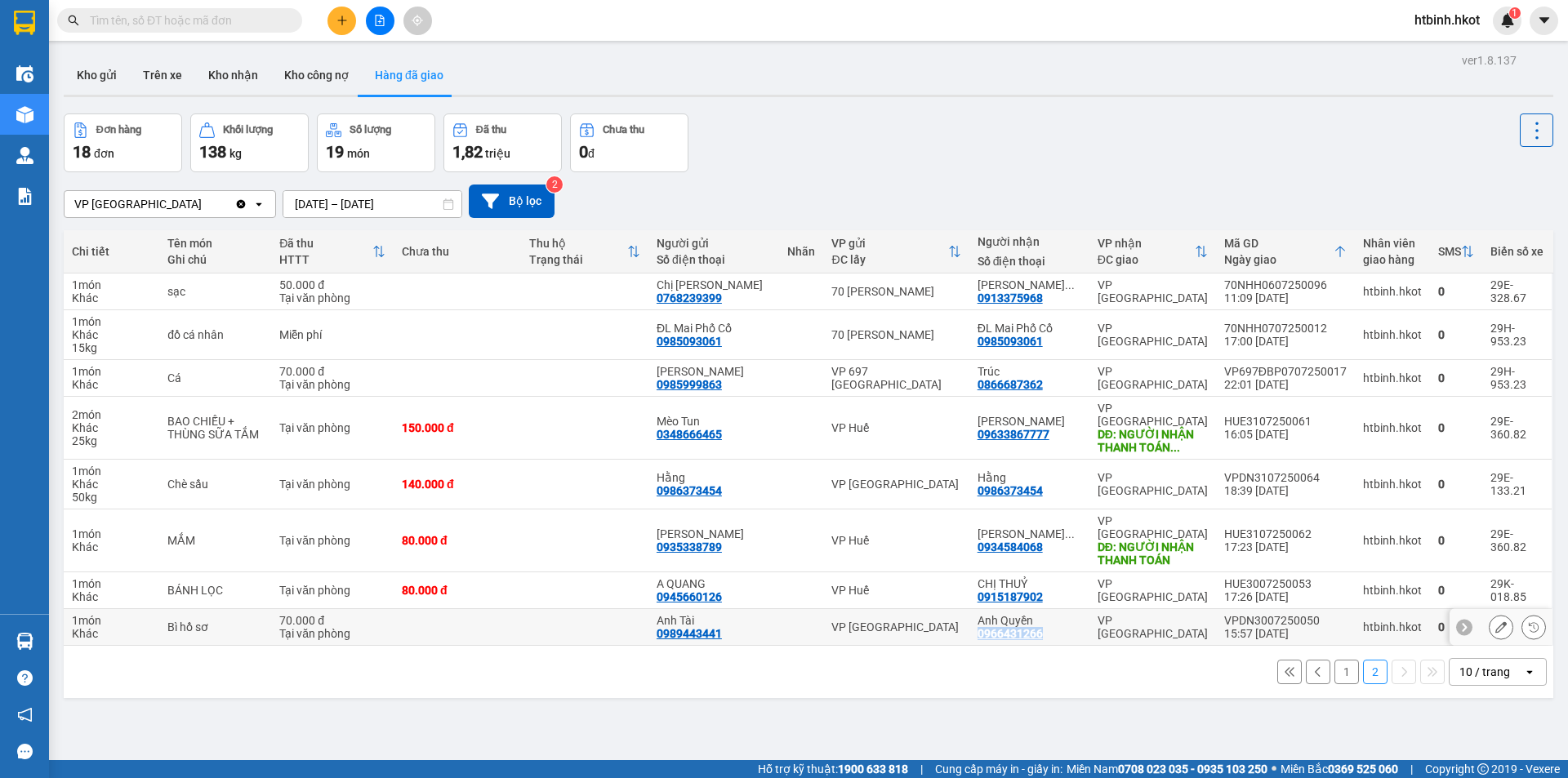
copy div "0966431266"
drag, startPoint x: 1064, startPoint y: 612, endPoint x: 987, endPoint y: 609, distance: 77.1
click at [987, 614] on div "Anh Quyền 0966431266" at bounding box center [1028, 627] width 104 height 26
